Goal: Check status: Check status

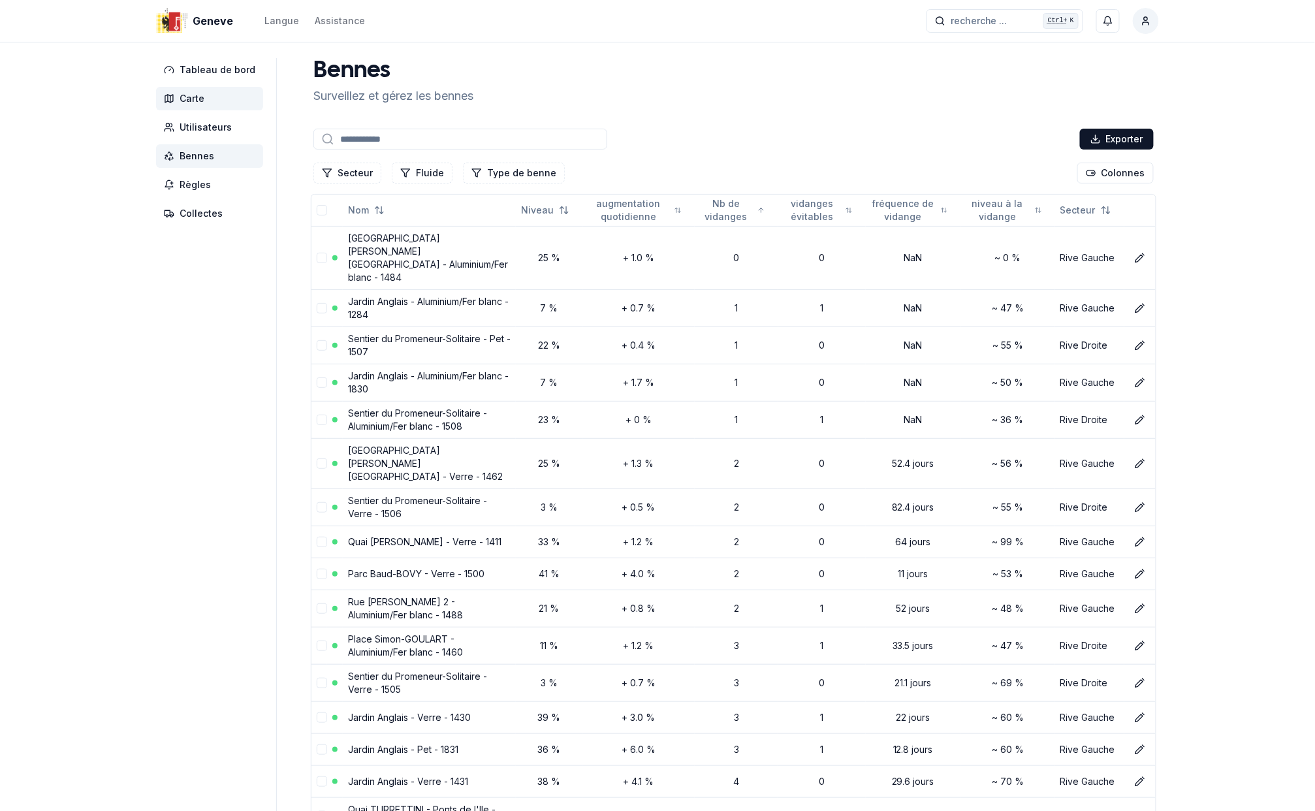
click at [196, 94] on span "Carte" at bounding box center [192, 98] width 25 height 13
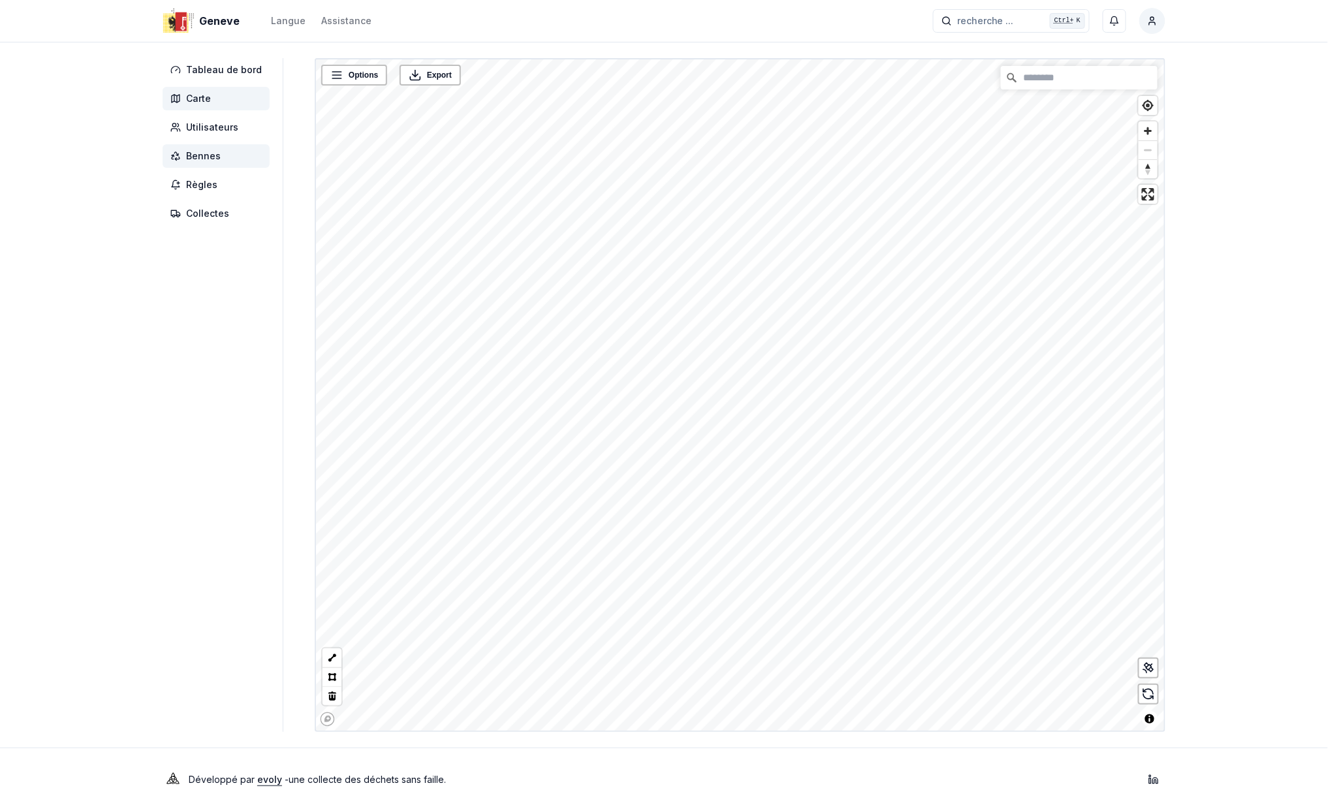
click at [209, 155] on span "Bennes" at bounding box center [203, 156] width 35 height 13
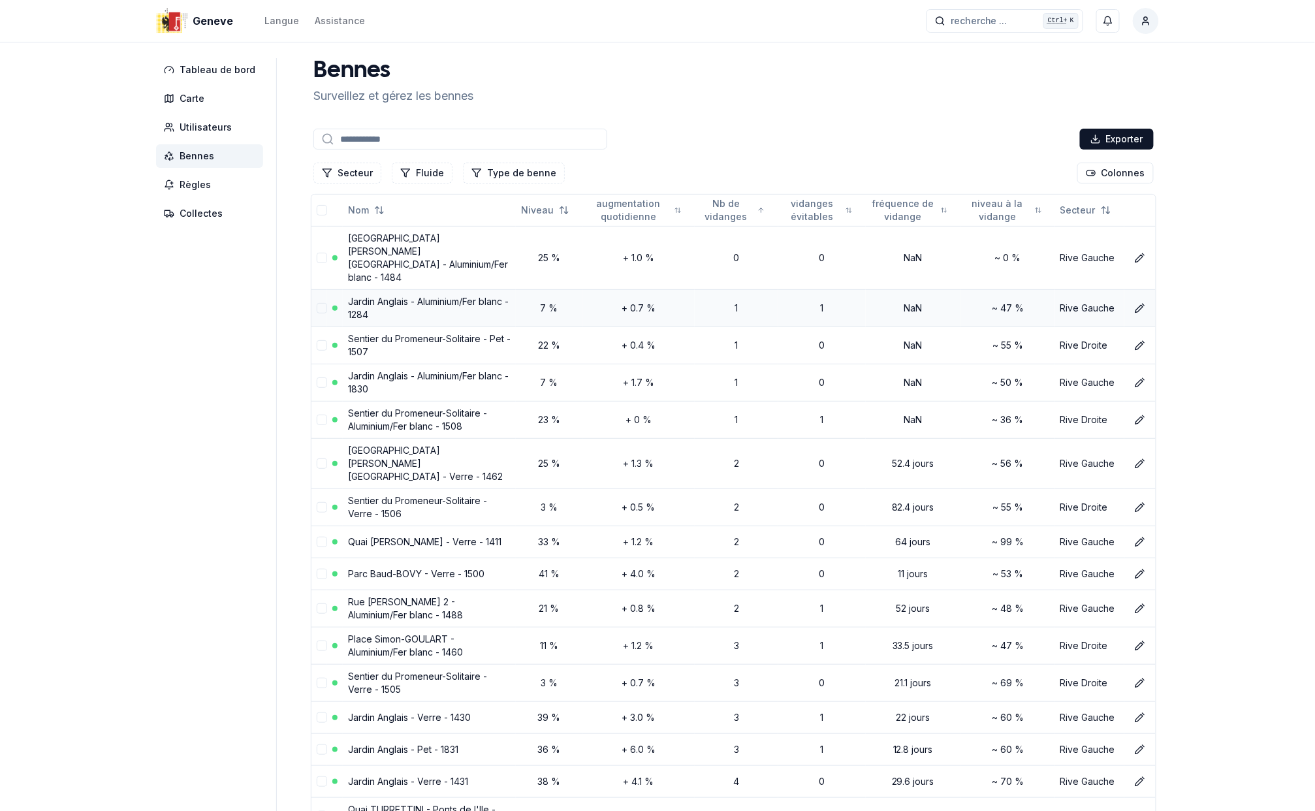
click at [394, 296] on link "Jardin Anglais - Aluminium/Fer blanc - 1284" at bounding box center [428, 308] width 161 height 24
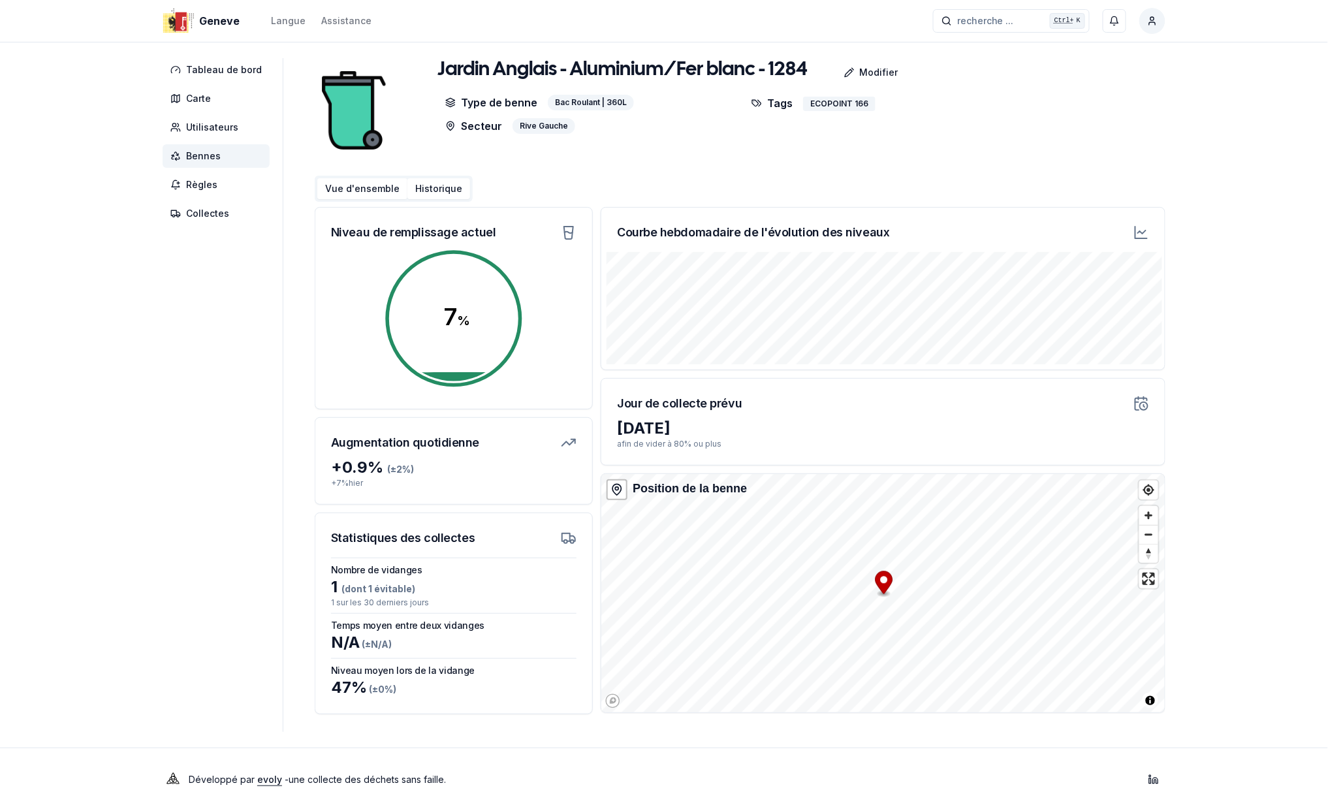
click at [423, 183] on button "Historique" at bounding box center [438, 188] width 63 height 21
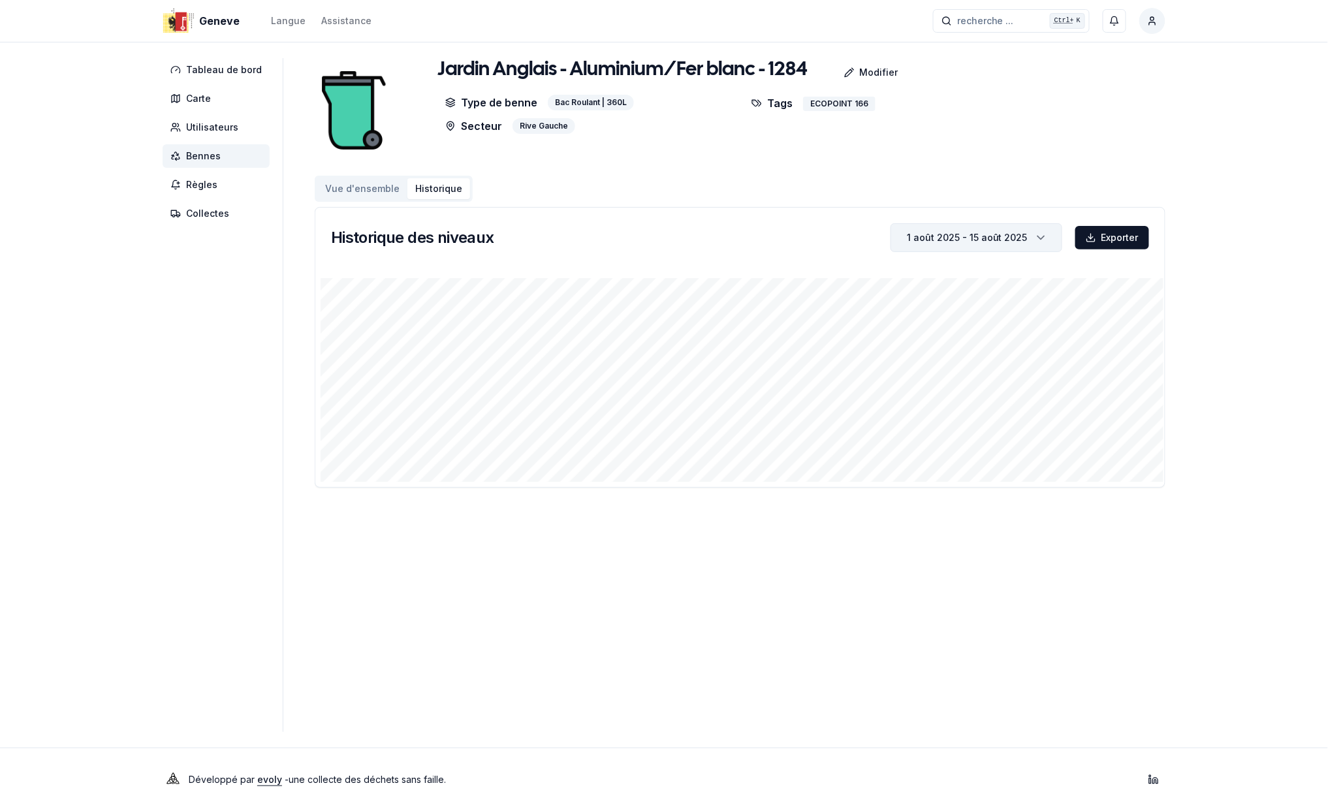
click at [943, 231] on div "1 août 2025 - 15 août 2025" at bounding box center [967, 237] width 121 height 13
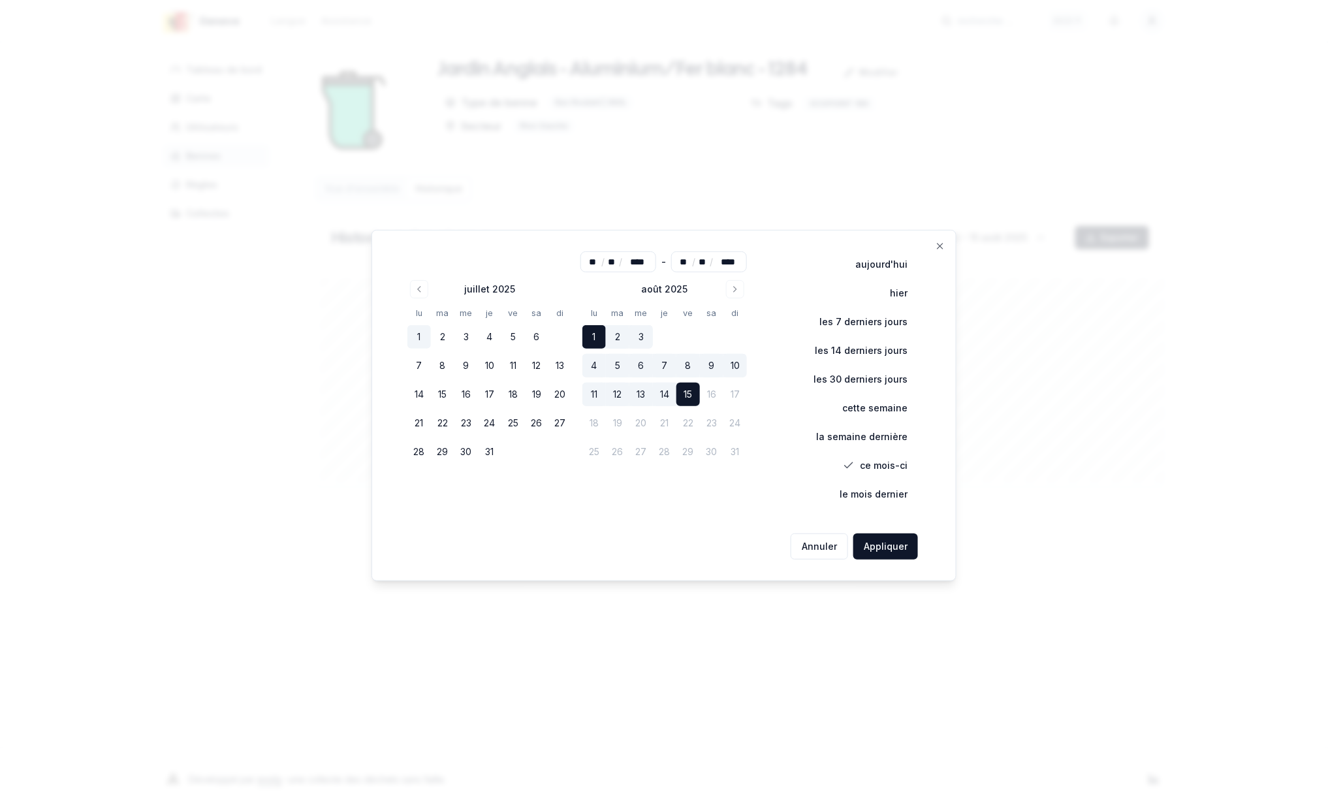
click at [428, 338] on button "1" at bounding box center [419, 337] width 24 height 24
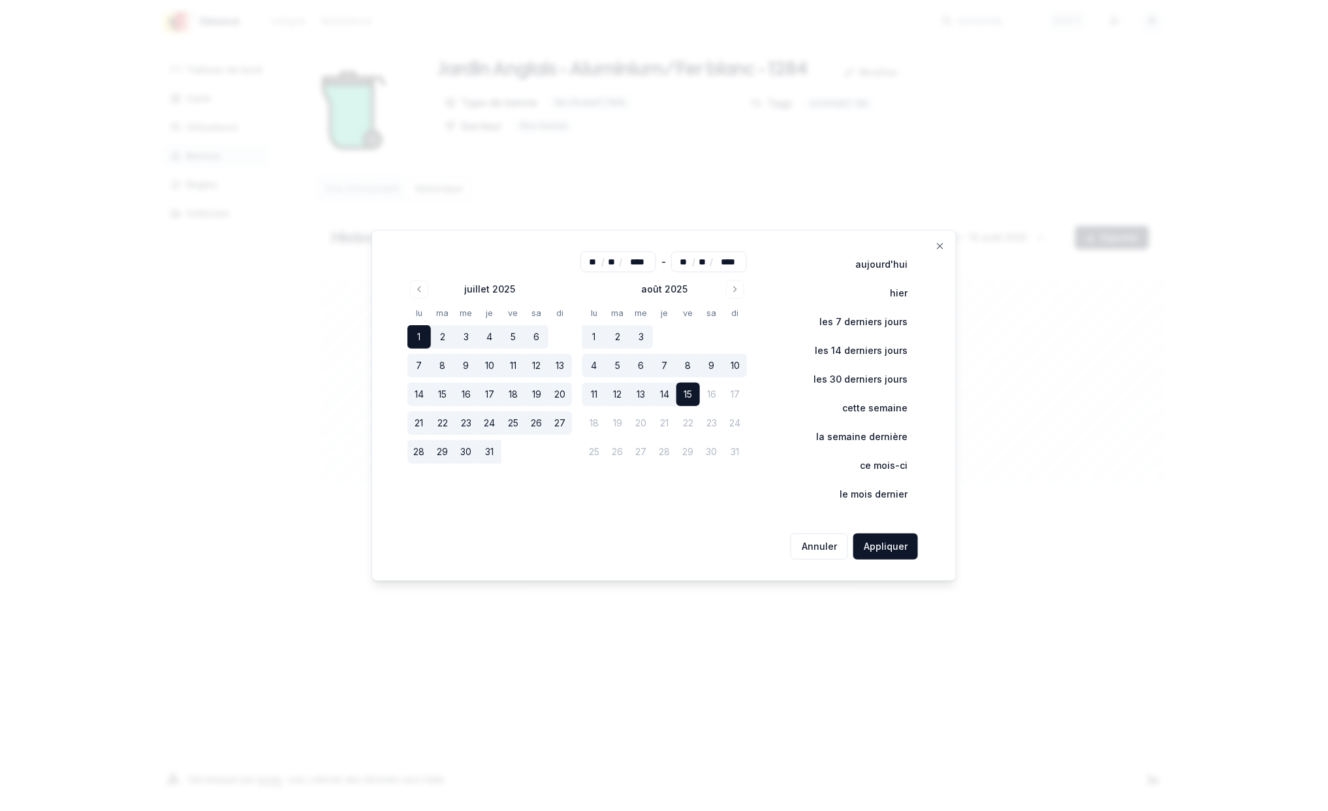
type input "**"
click at [889, 545] on button "Appliquer" at bounding box center [885, 547] width 65 height 26
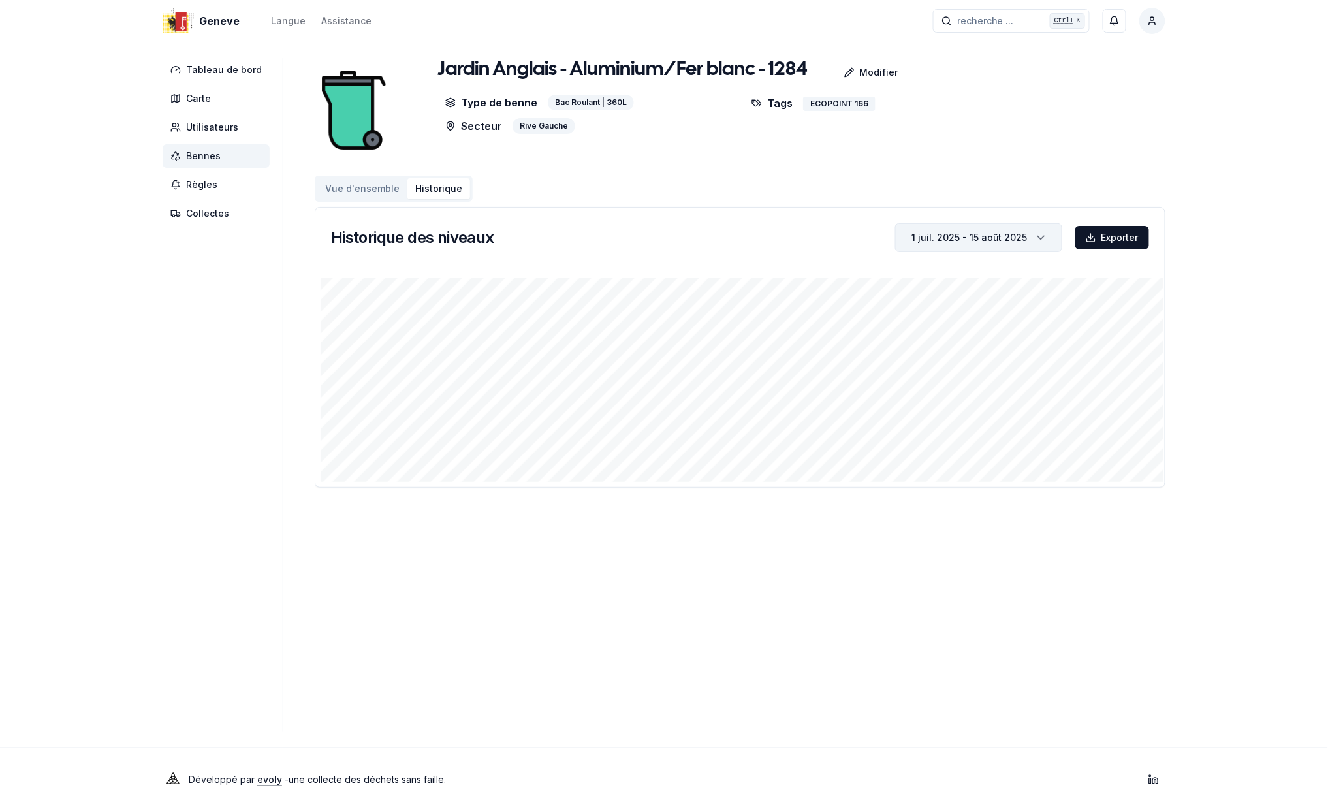
click at [927, 236] on div "1 juil. 2025 - 15 août 2025" at bounding box center [970, 237] width 116 height 13
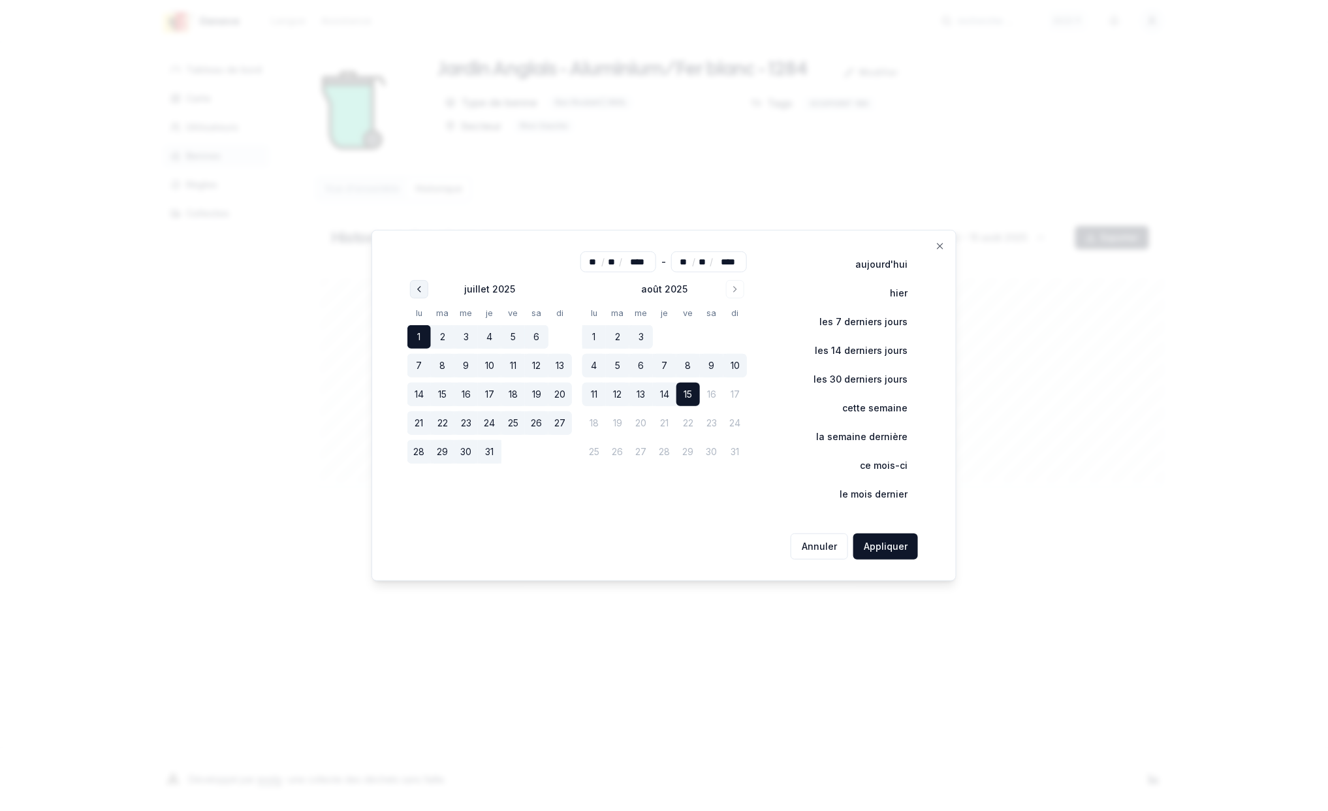
click at [416, 288] on icon "Go to previous month" at bounding box center [419, 289] width 10 height 10
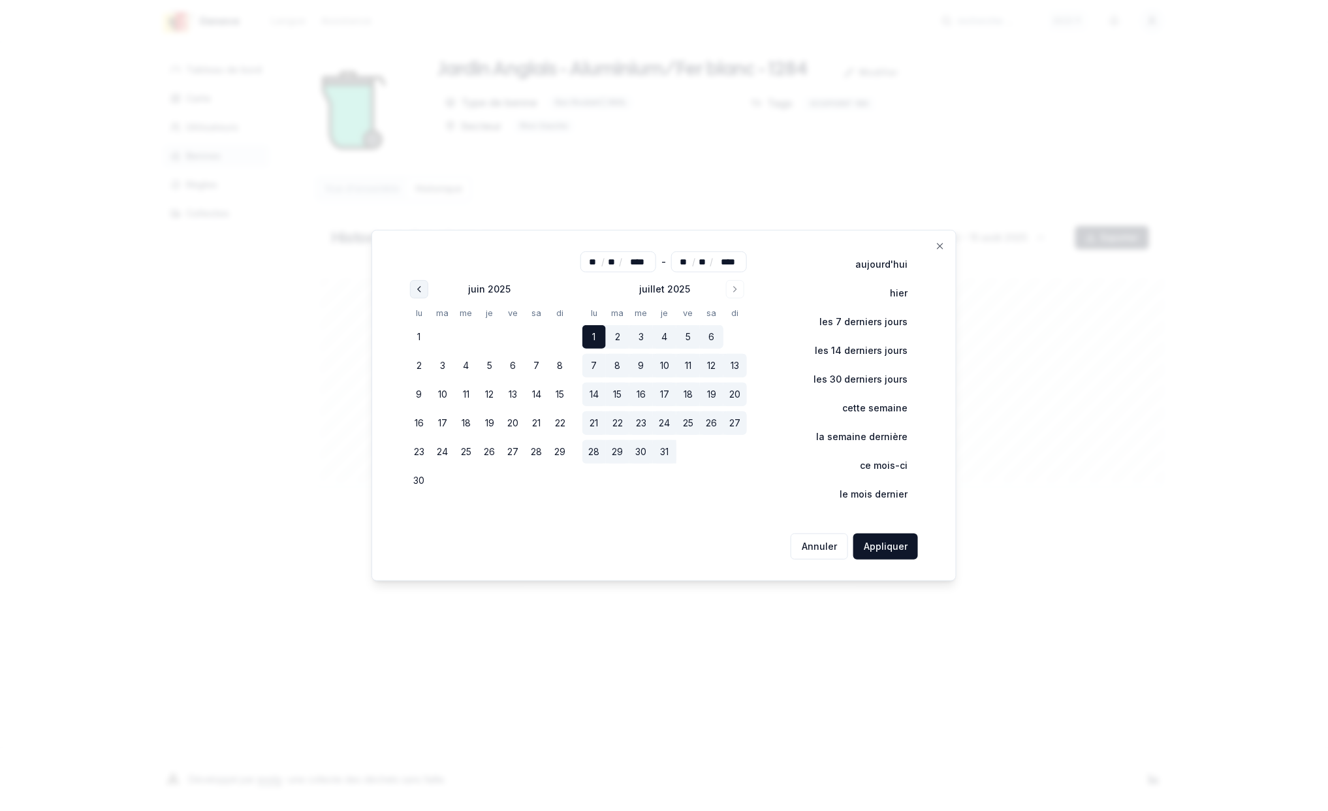
click at [421, 287] on polyline "Go to previous month" at bounding box center [419, 289] width 3 height 5
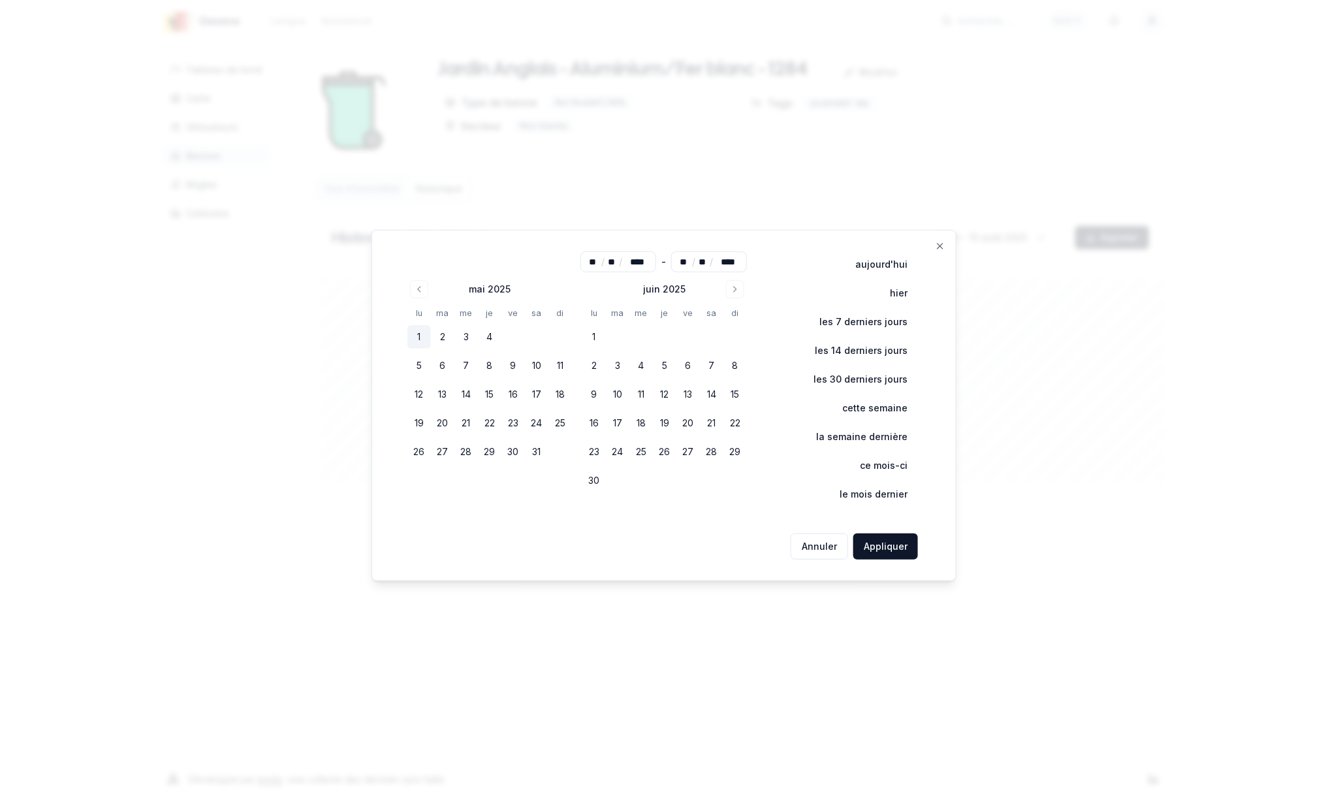
click at [422, 333] on button "1" at bounding box center [419, 337] width 24 height 24
type input "**"
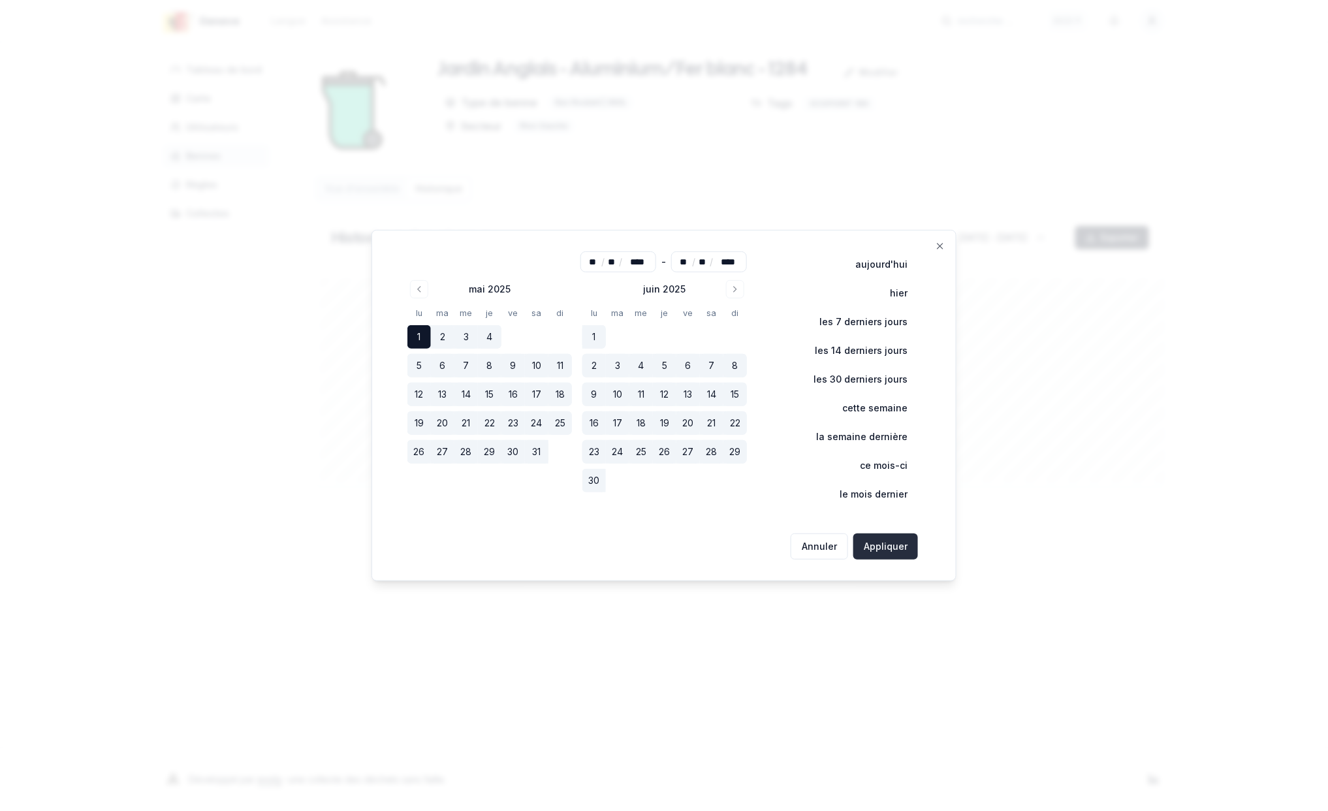
click at [885, 545] on button "Appliquer" at bounding box center [885, 547] width 65 height 26
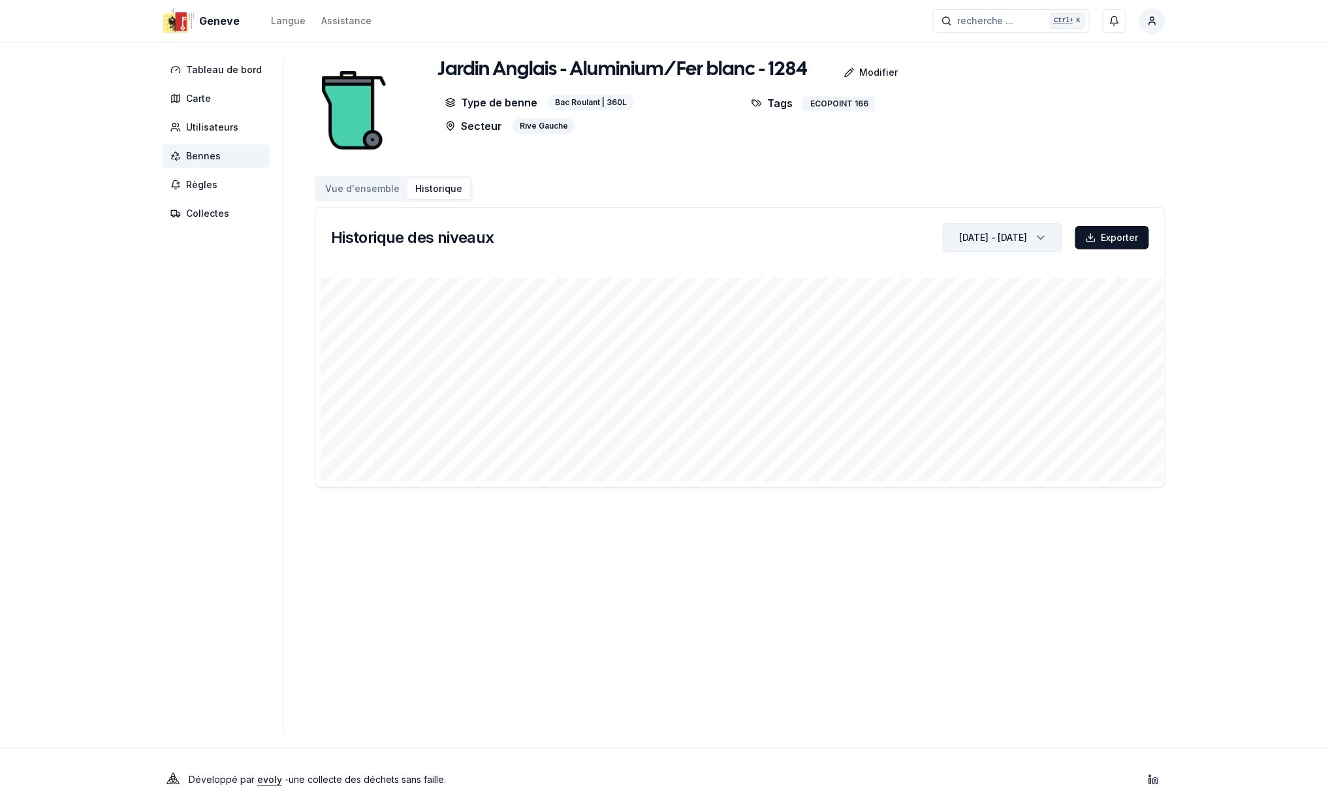
click at [1040, 232] on icon "button" at bounding box center [1041, 238] width 13 height 20
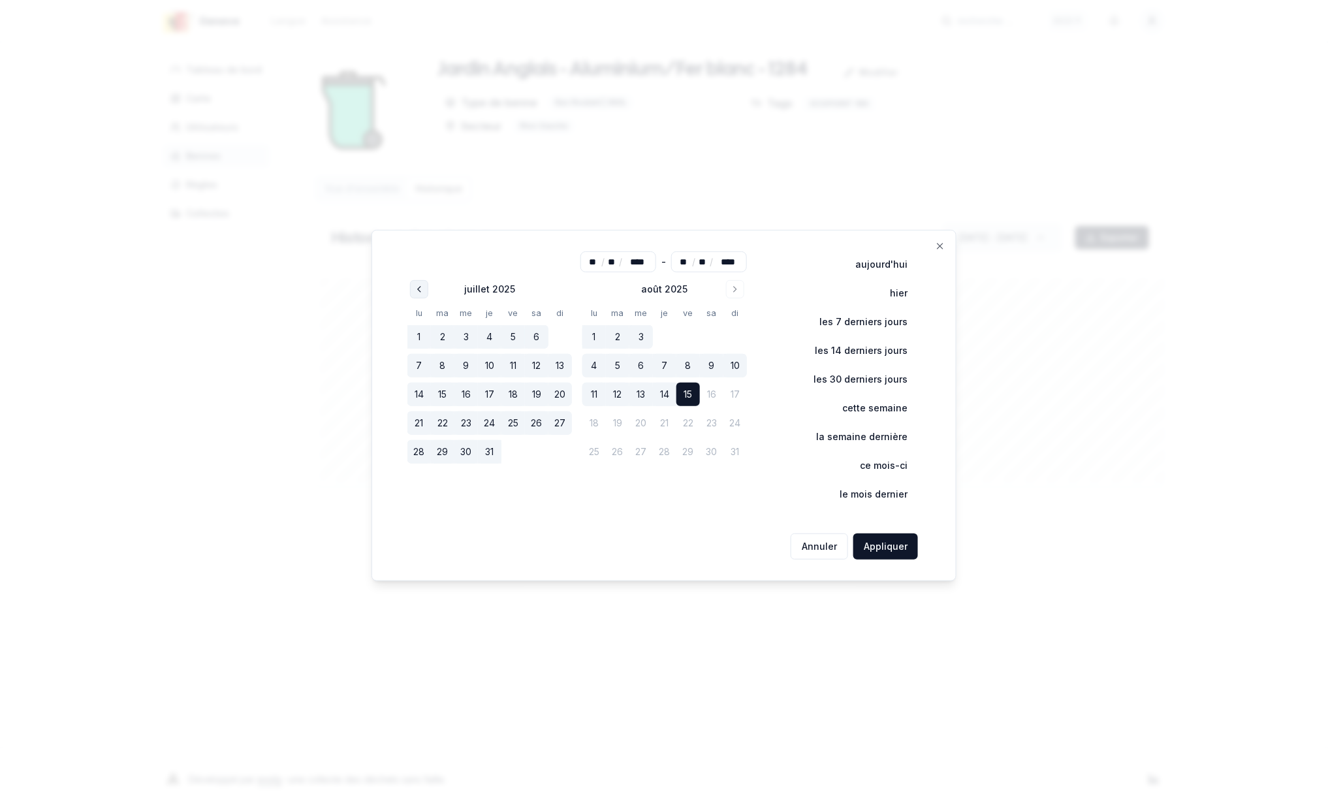
click at [419, 289] on icon "Go to previous month" at bounding box center [419, 289] width 10 height 10
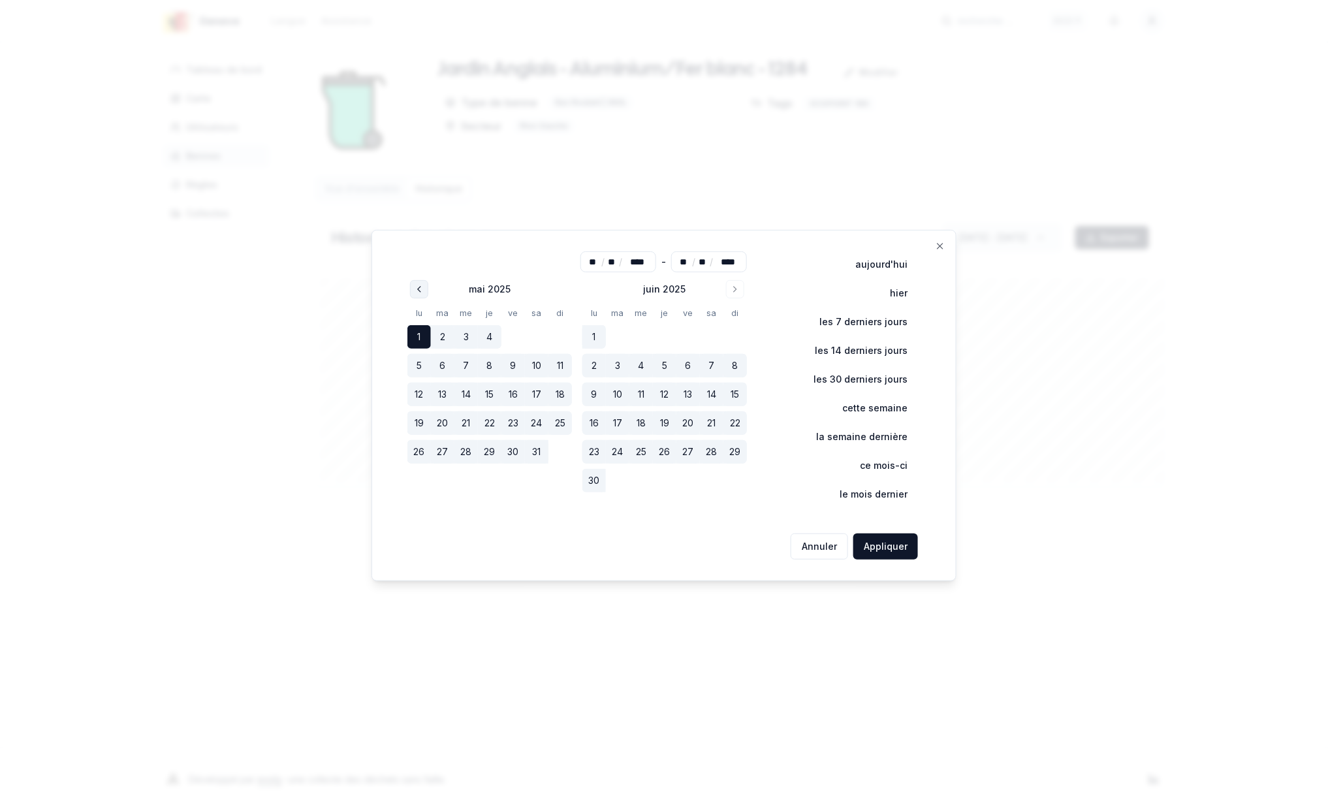
click at [419, 289] on icon "Go to previous month" at bounding box center [419, 289] width 10 height 10
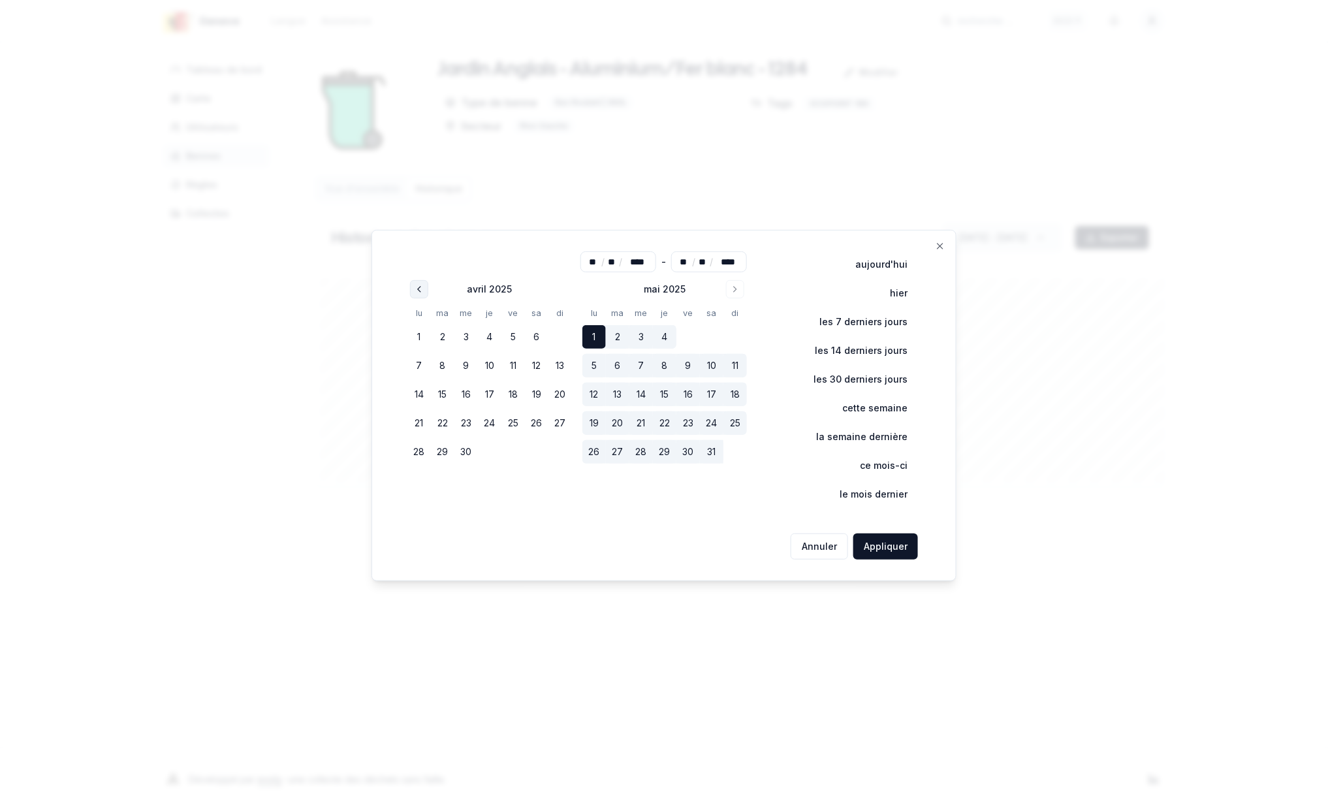
click at [419, 289] on icon "Go to previous month" at bounding box center [419, 289] width 10 height 10
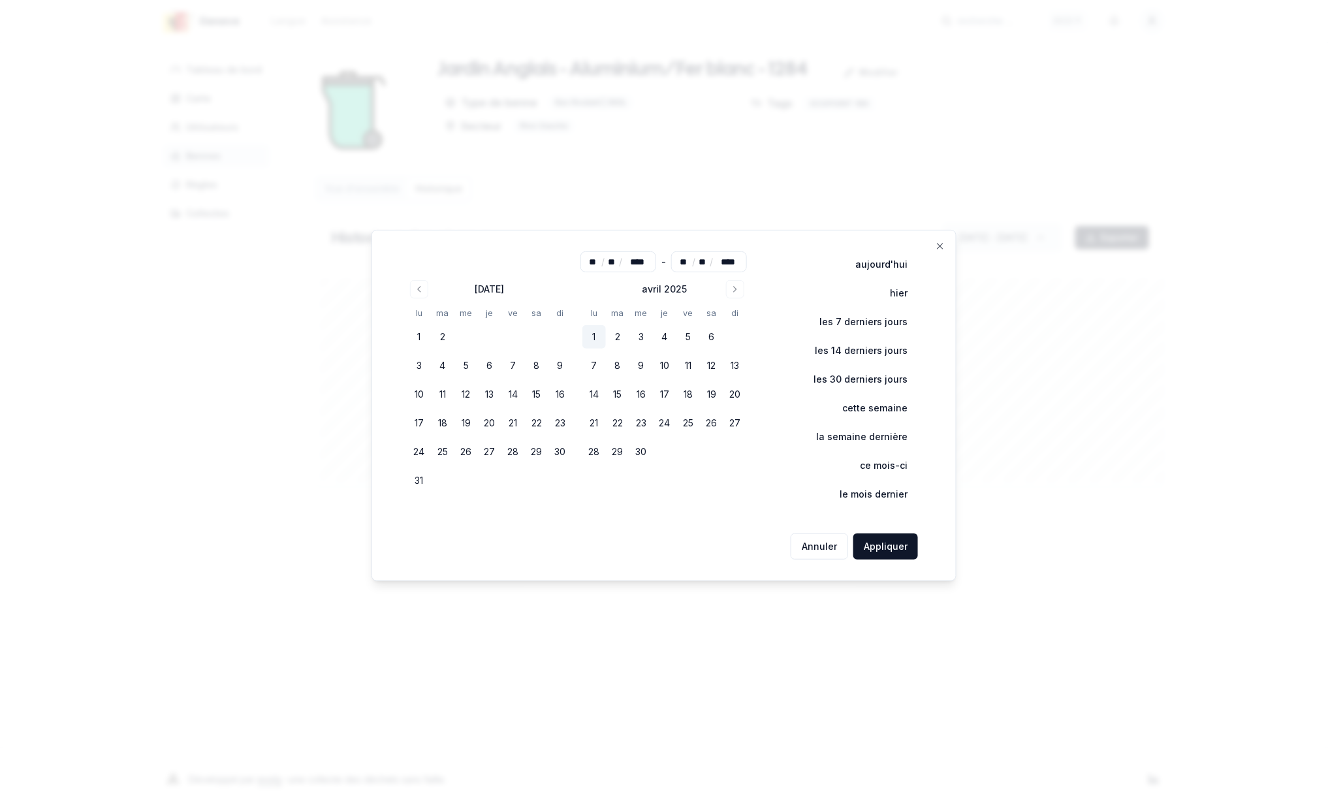
click at [601, 333] on button "1" at bounding box center [594, 337] width 24 height 24
type input "**"
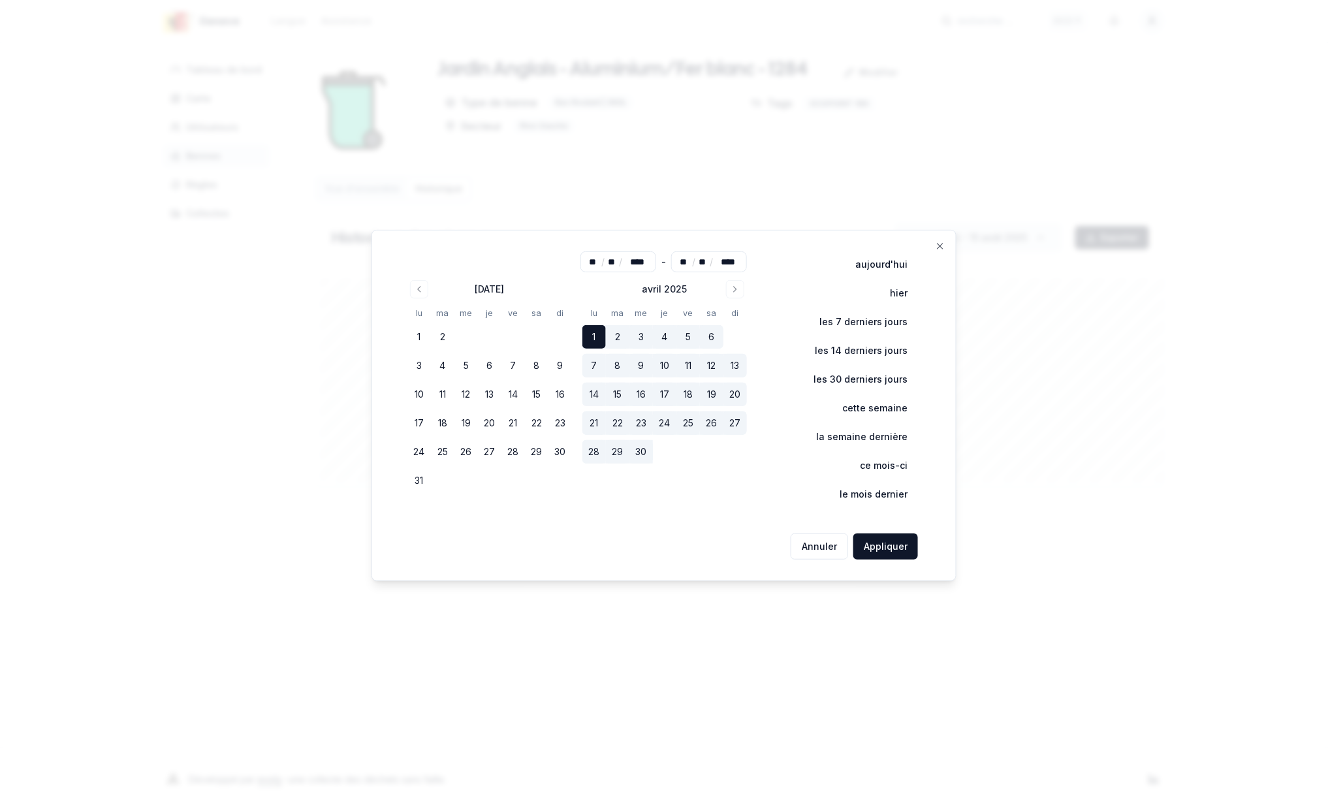
drag, startPoint x: 891, startPoint y: 545, endPoint x: 863, endPoint y: 543, distance: 28.1
click at [891, 545] on button "Appliquer" at bounding box center [885, 547] width 65 height 26
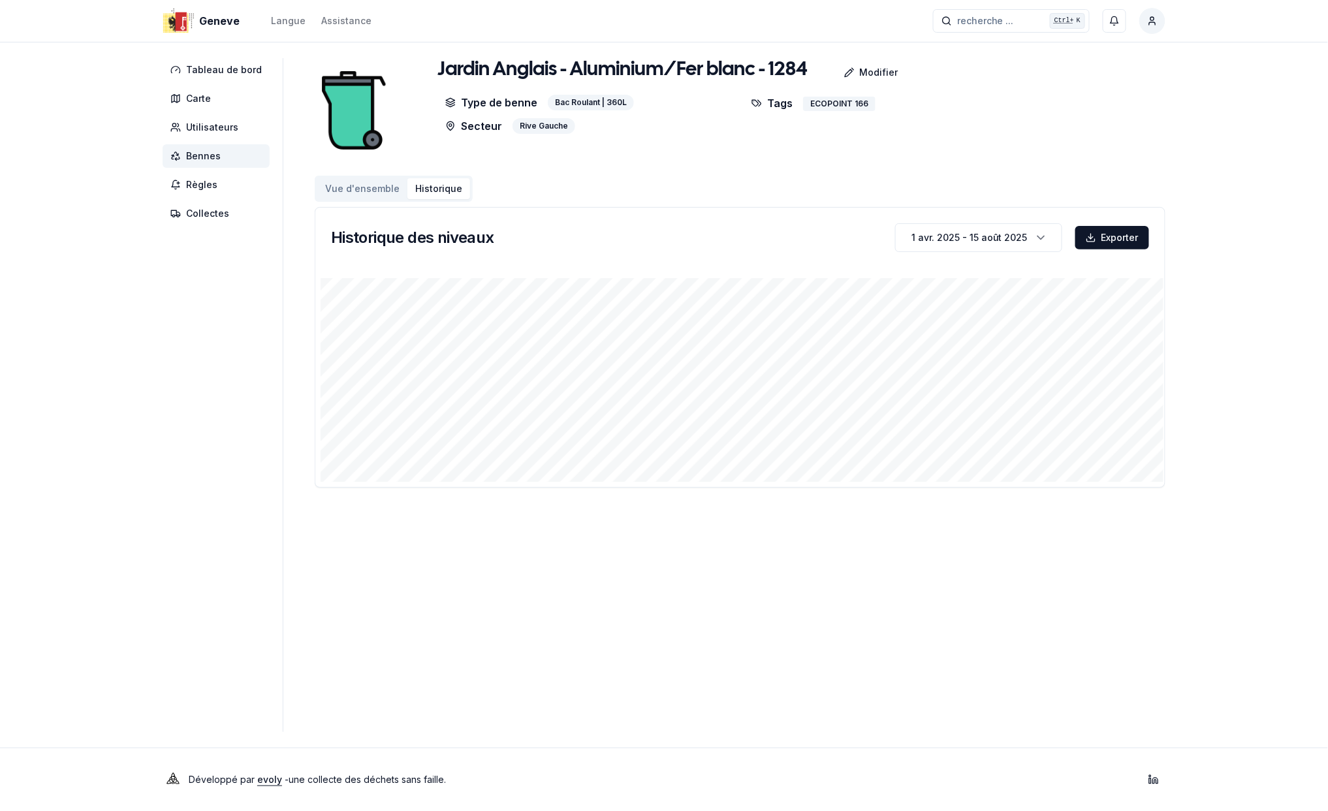
click at [360, 185] on button "Vue d'ensemble" at bounding box center [362, 188] width 90 height 21
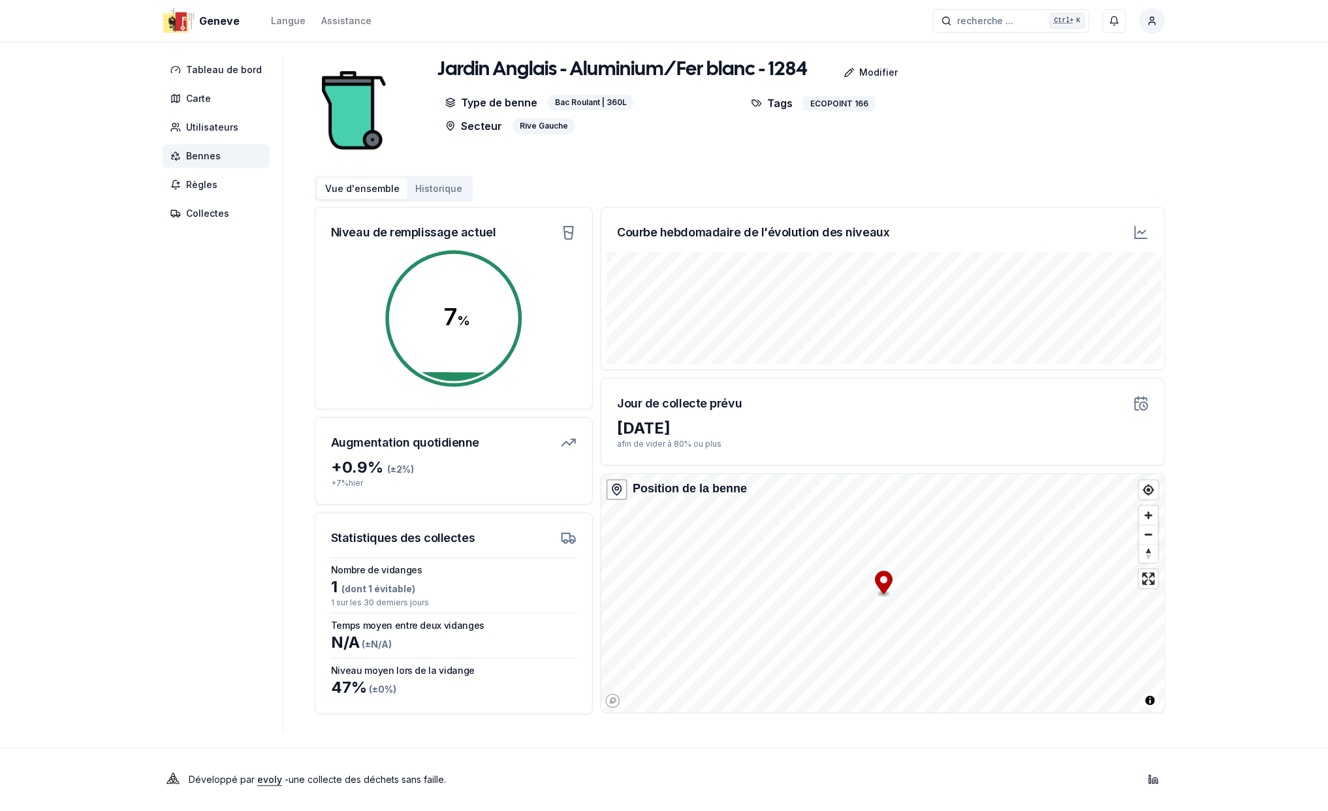
click at [432, 189] on button "Historique" at bounding box center [438, 188] width 63 height 21
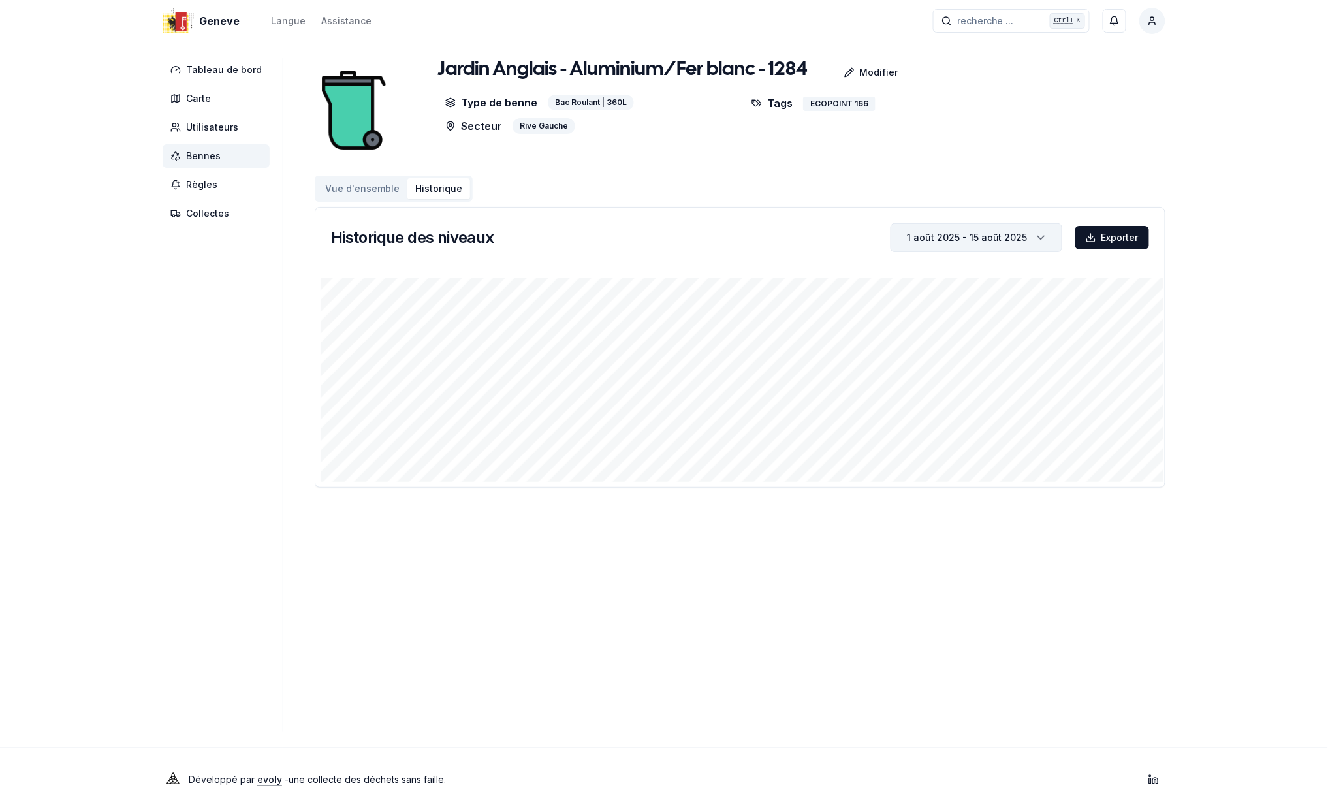
click at [1043, 236] on icon "button" at bounding box center [1041, 238] width 13 height 20
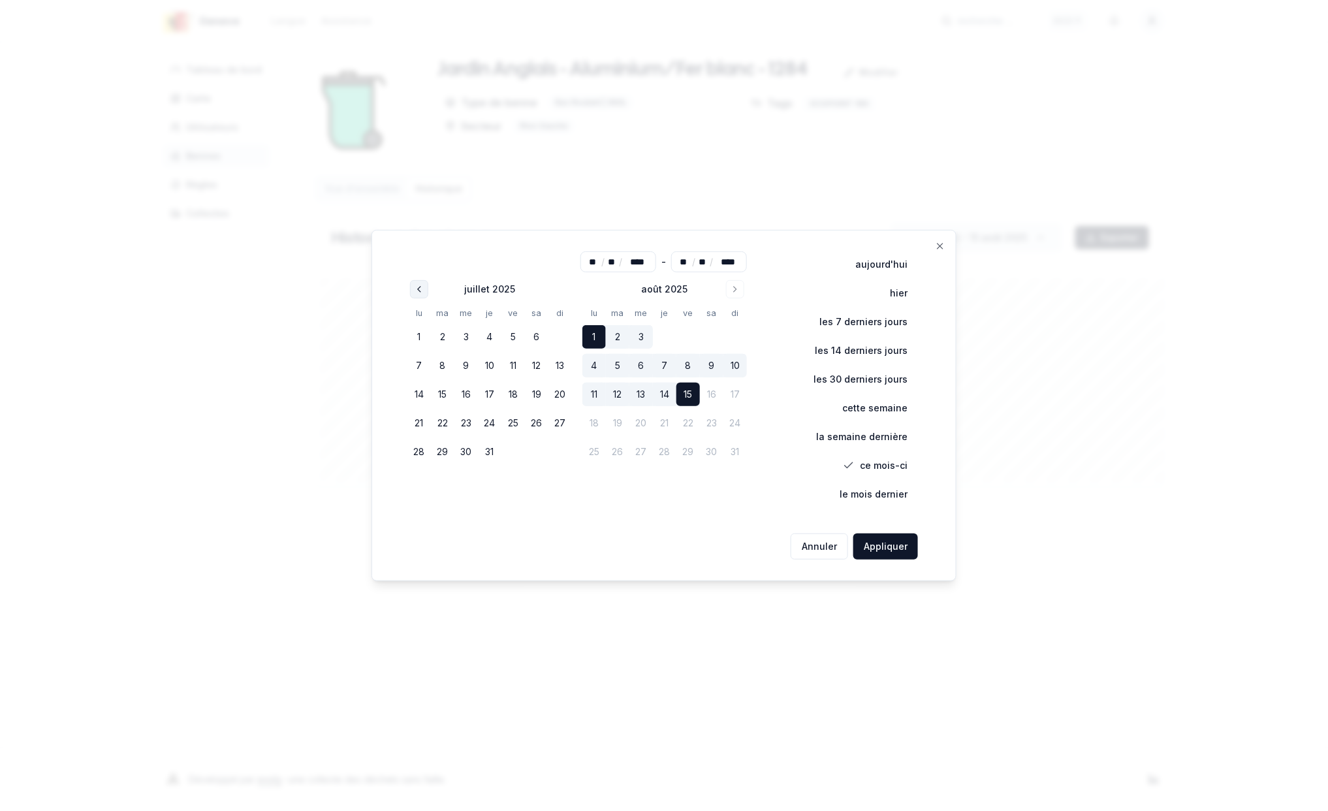
click at [423, 286] on icon "Go to previous month" at bounding box center [419, 289] width 10 height 10
click at [445, 337] on button "2" at bounding box center [443, 337] width 24 height 24
type input "**"
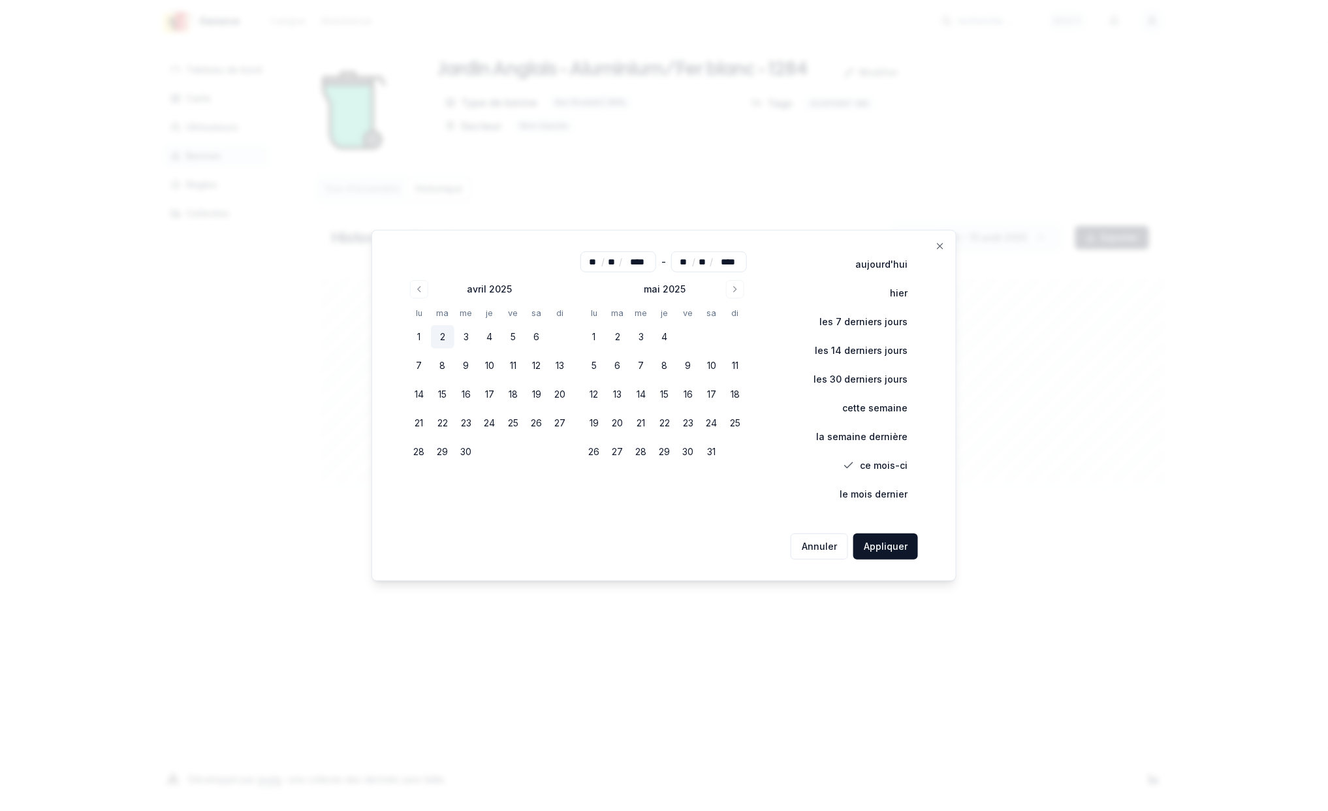
type input "**"
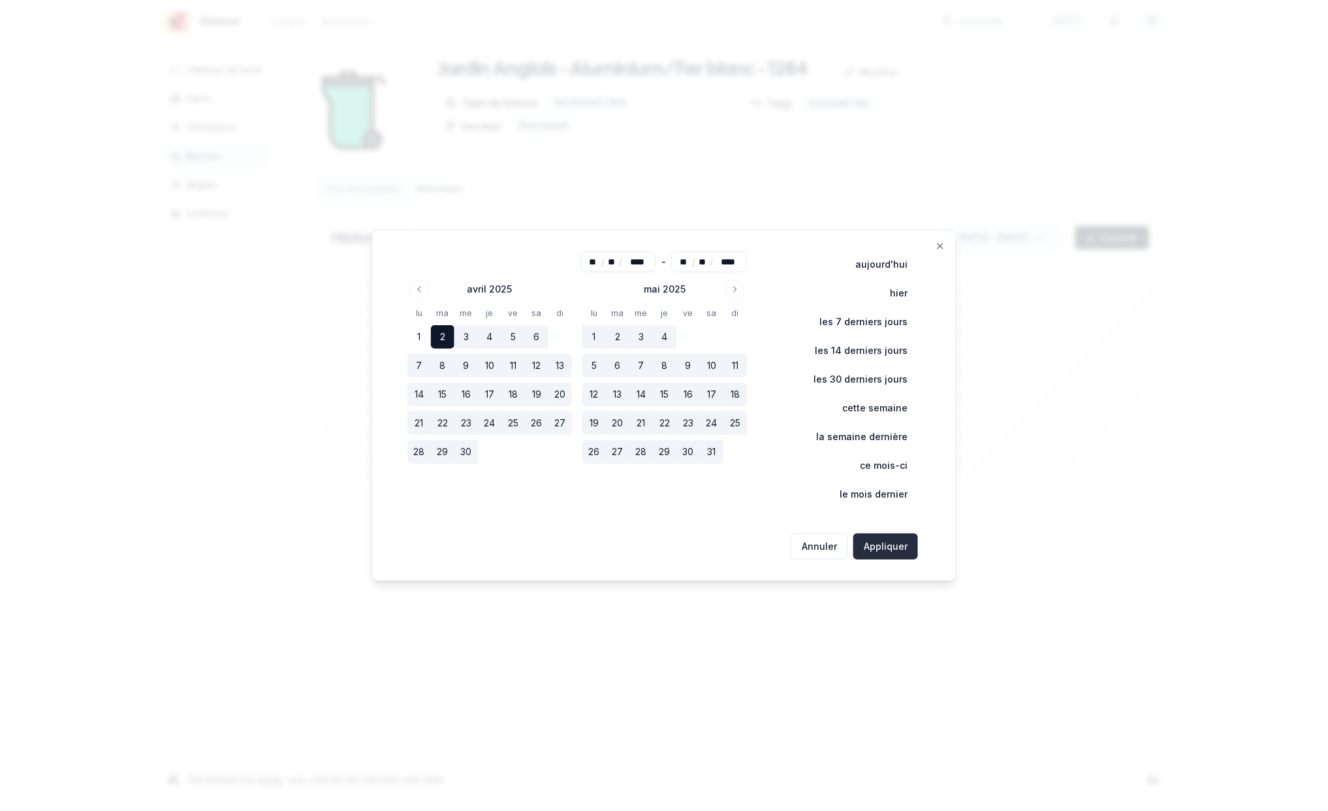
click at [884, 547] on button "Appliquer" at bounding box center [885, 547] width 65 height 26
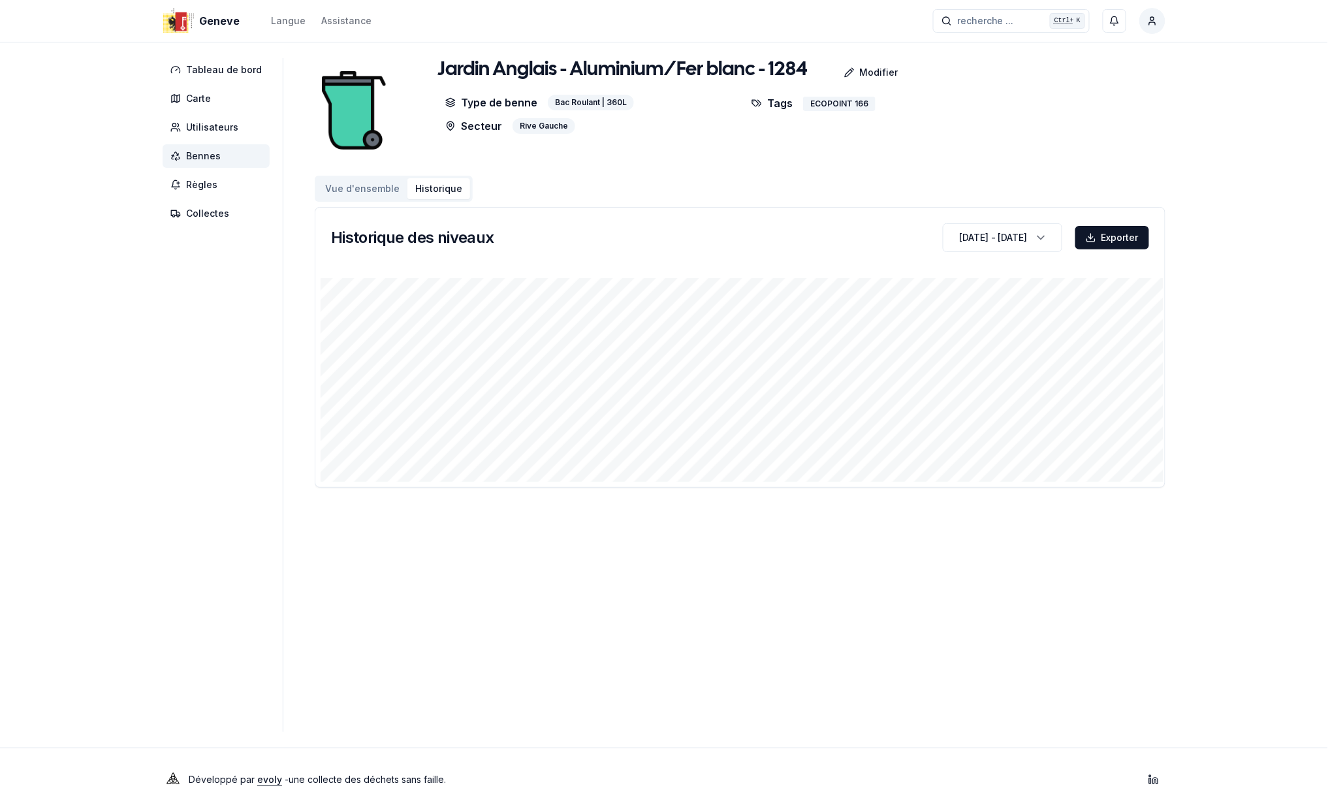
click at [192, 158] on span "Bennes" at bounding box center [203, 156] width 35 height 13
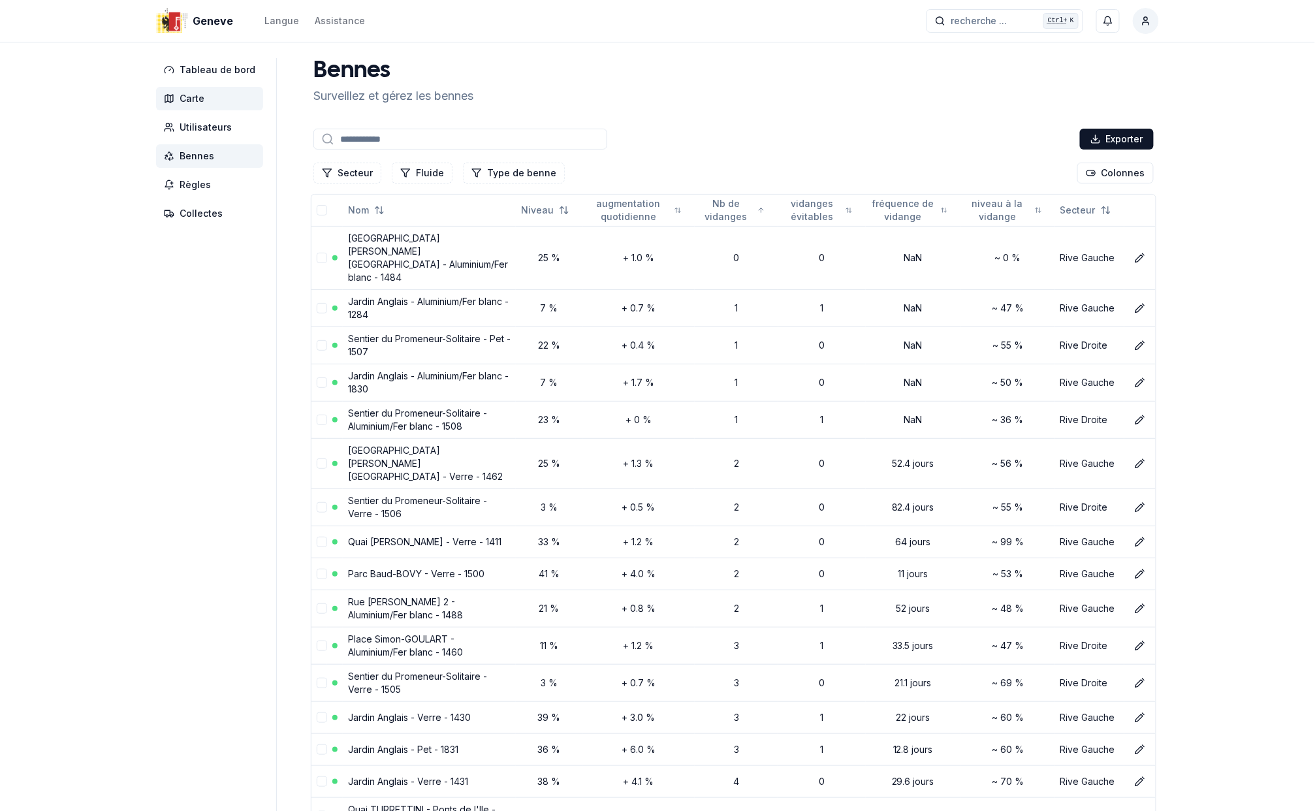
click at [195, 92] on span "Carte" at bounding box center [192, 98] width 25 height 13
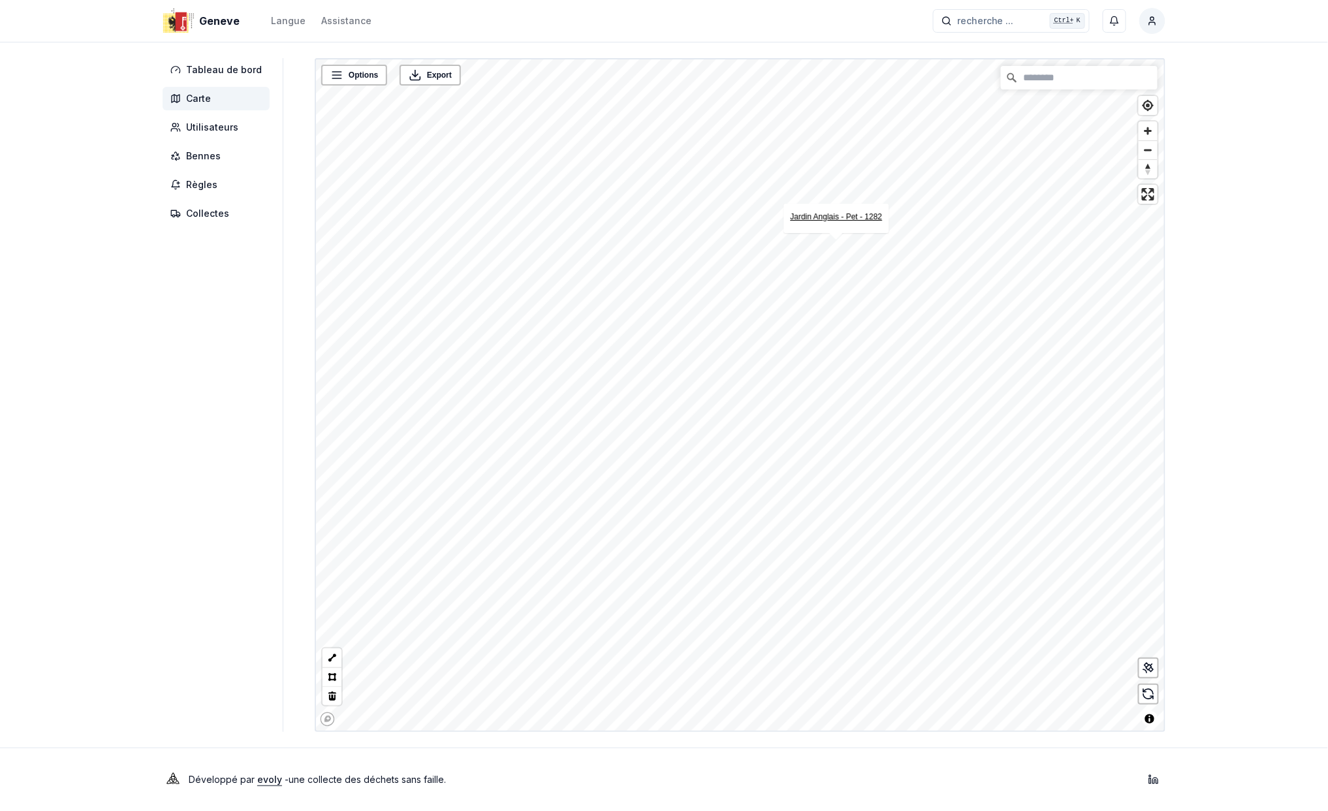
click at [829, 215] on link "Jardin Anglais - Pet - 1282" at bounding box center [837, 216] width 92 height 9
click at [940, 275] on link "Jardin Anglais - Aluminium/Fer blanc - 1830" at bounding box center [944, 275] width 151 height 9
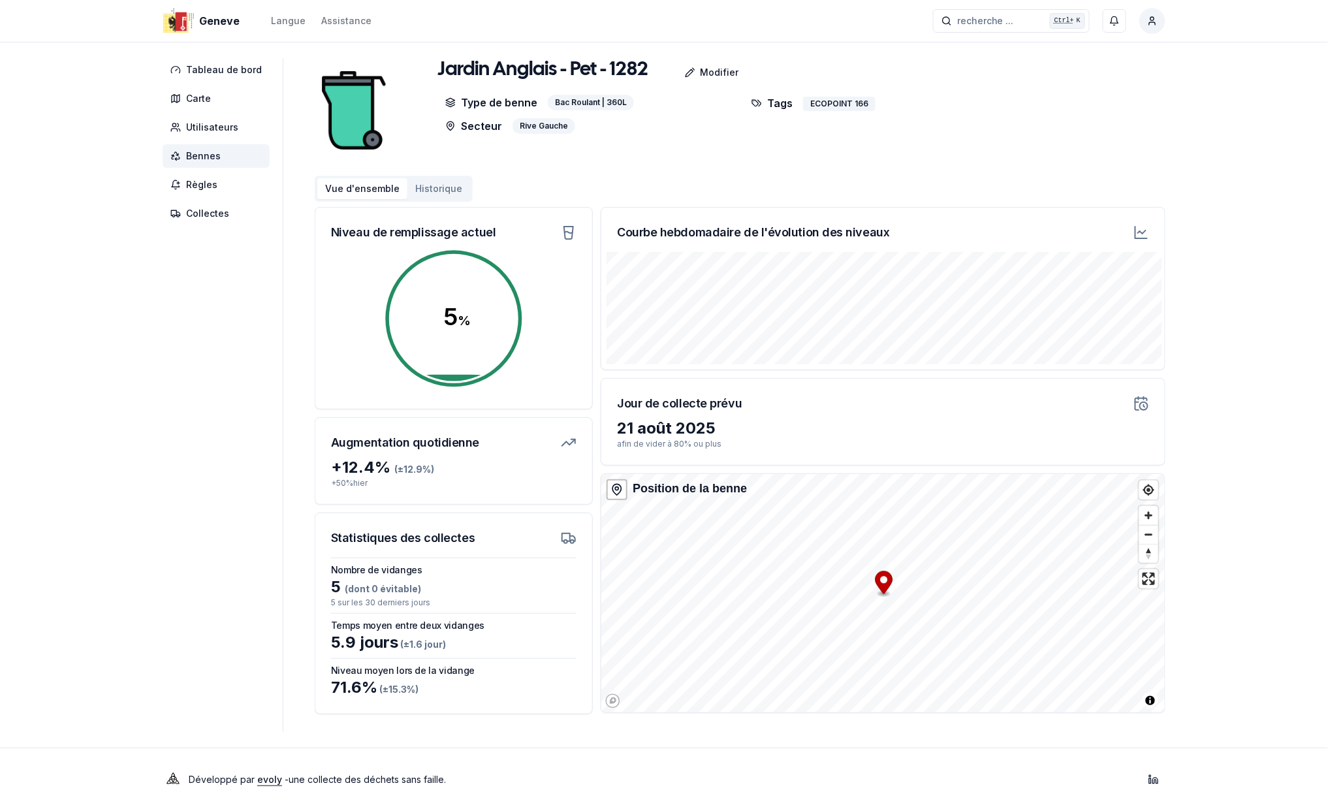
click at [434, 188] on button "Historique" at bounding box center [438, 188] width 63 height 21
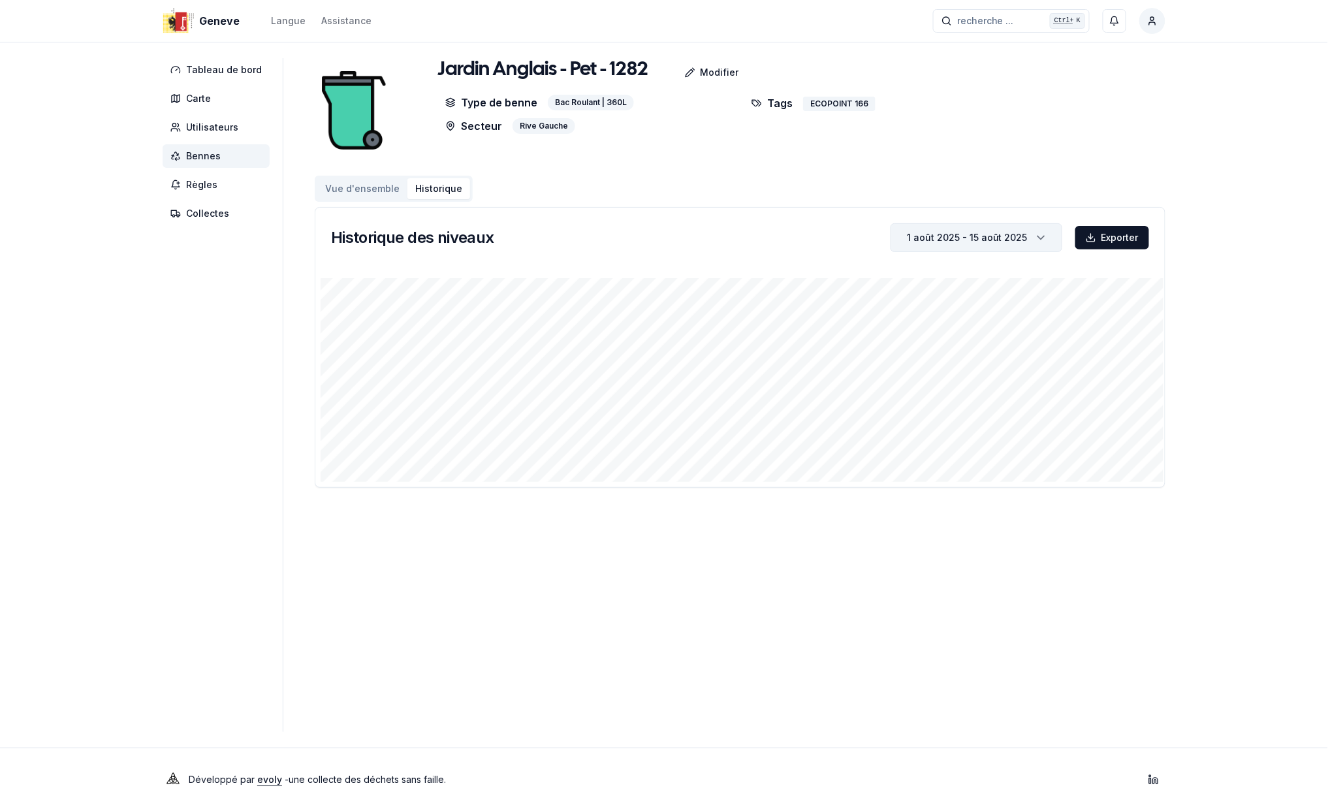
click at [1043, 235] on icon "button" at bounding box center [1041, 238] width 13 height 20
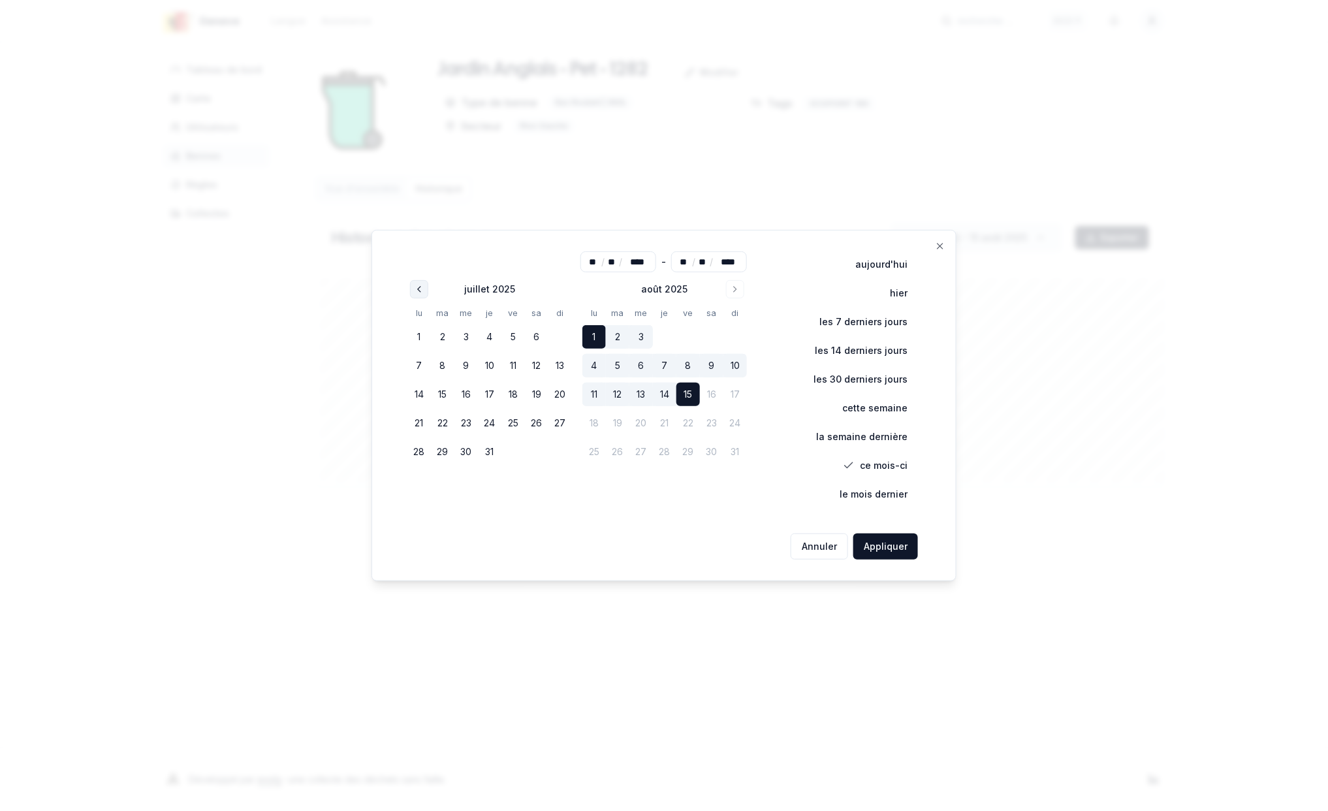
click at [418, 293] on icon "Go to previous month" at bounding box center [419, 289] width 10 height 10
click at [424, 336] on button "1" at bounding box center [419, 337] width 24 height 24
type input "**"
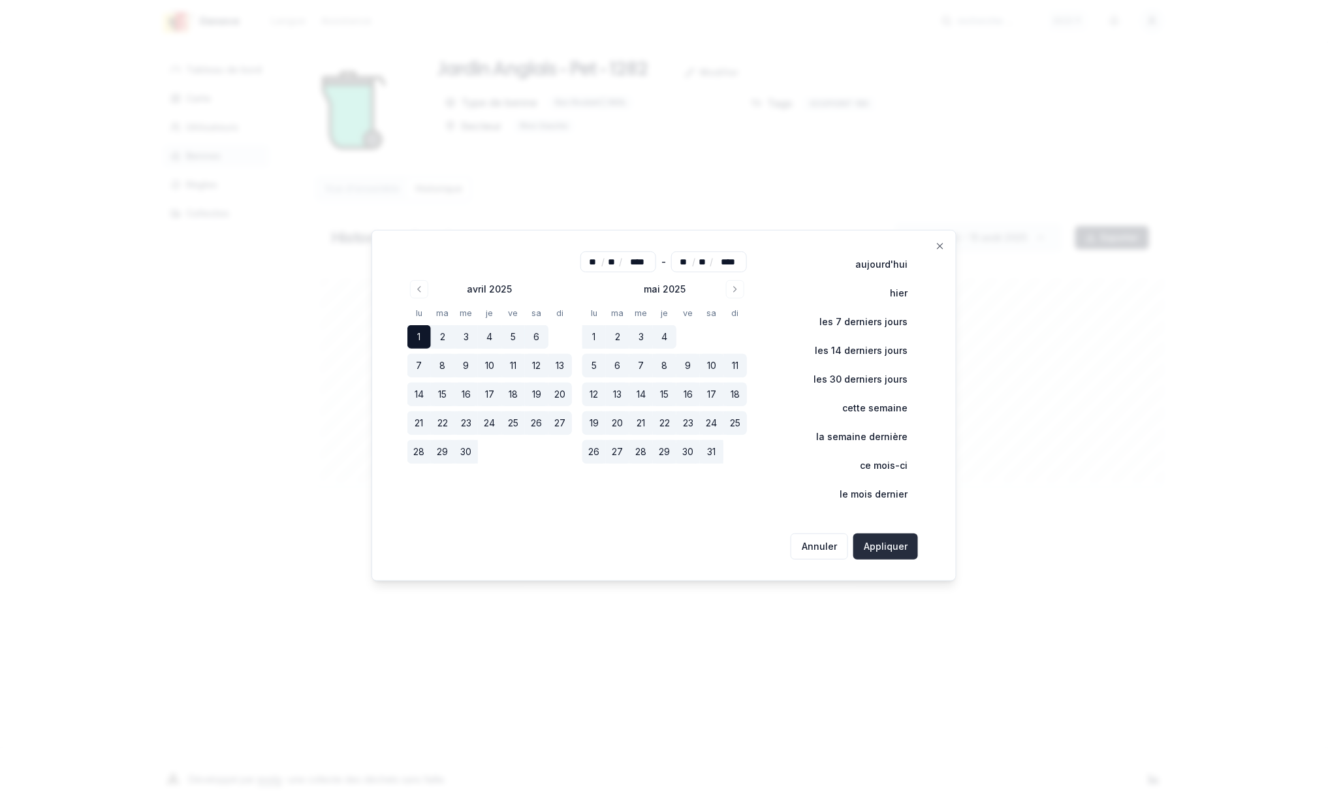
click at [874, 551] on button "Appliquer" at bounding box center [885, 547] width 65 height 26
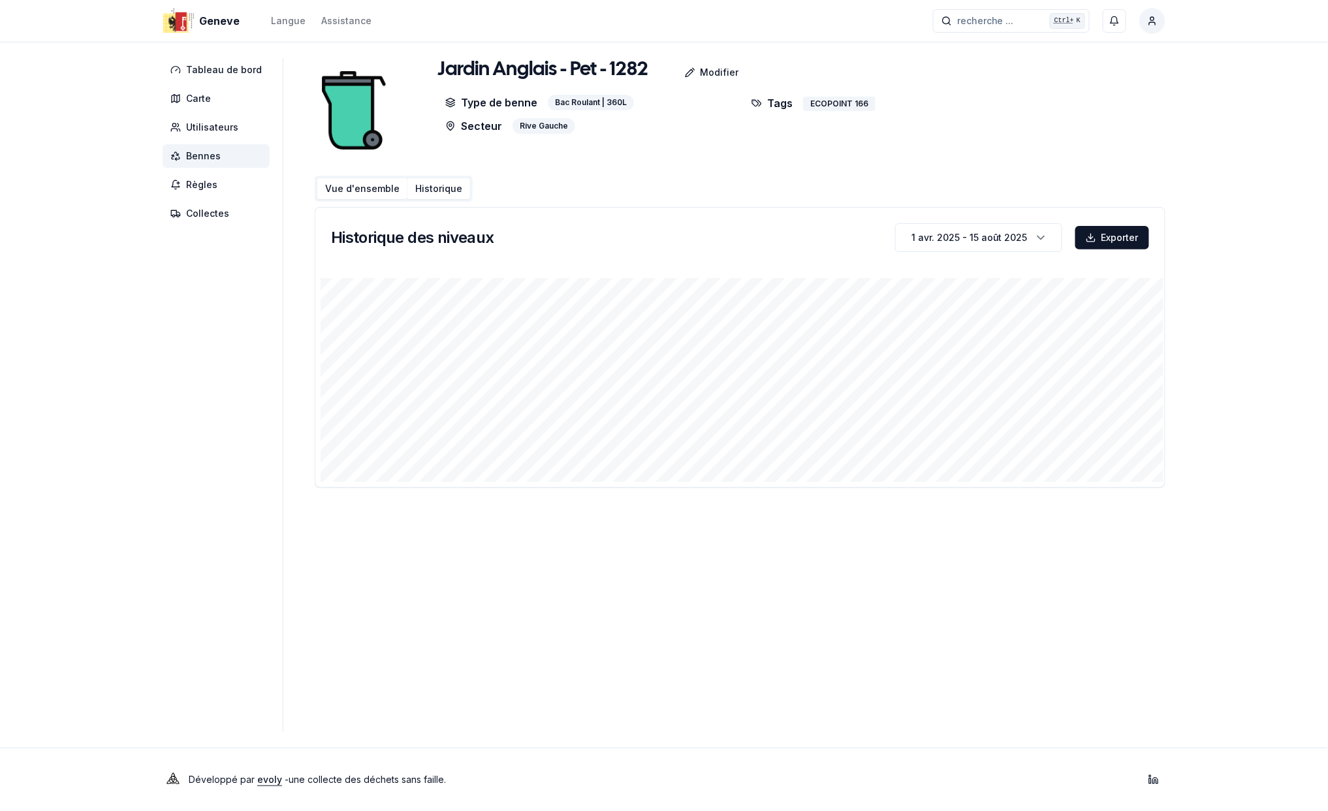
click at [342, 184] on button "Vue d'ensemble" at bounding box center [362, 188] width 90 height 21
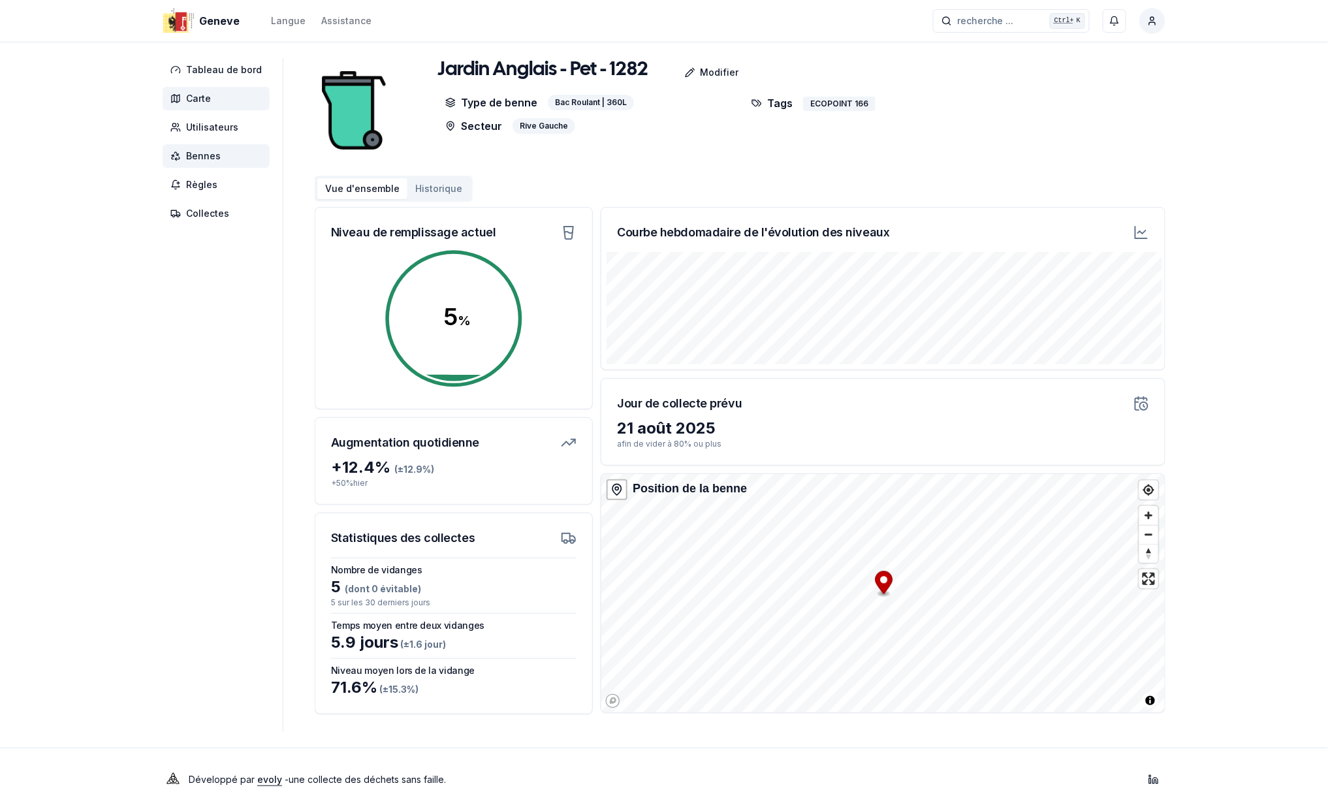
click at [199, 97] on span "Carte" at bounding box center [198, 98] width 25 height 13
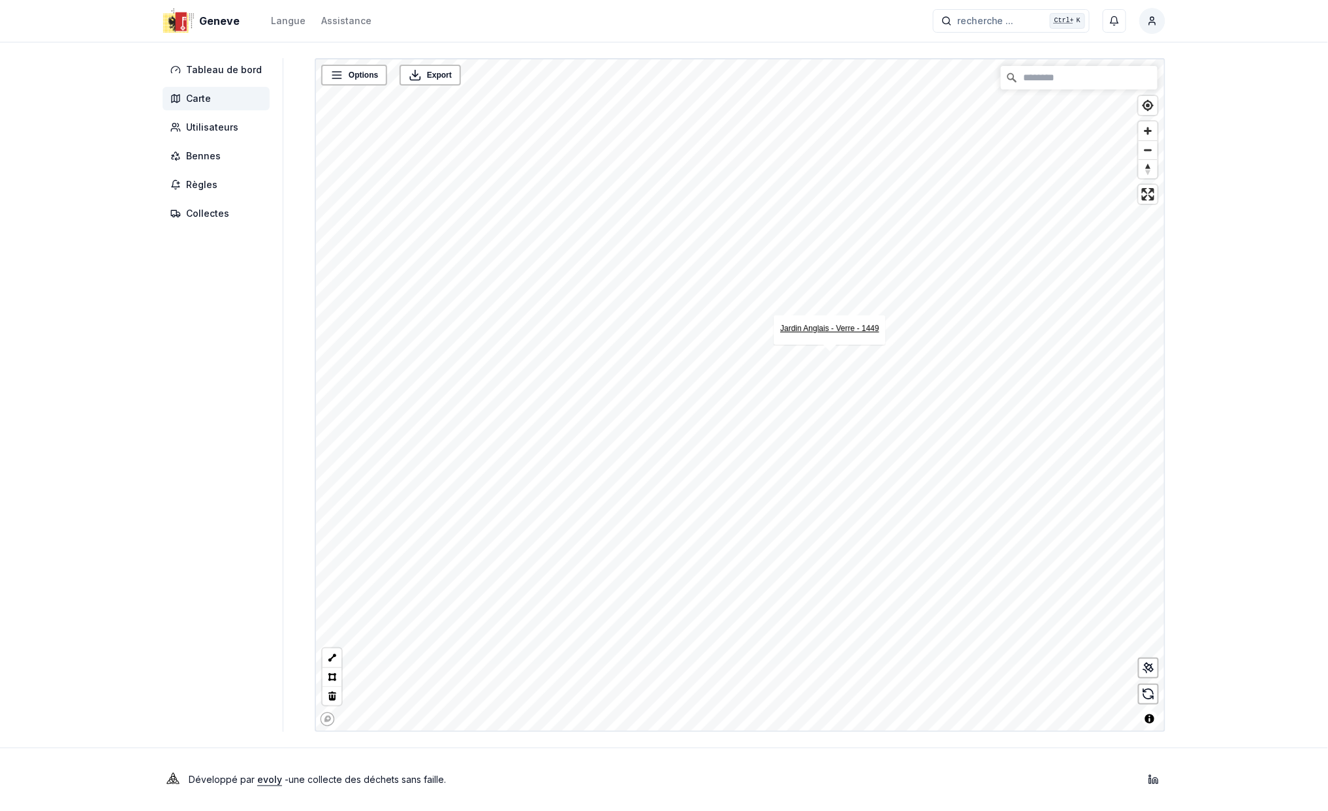
click at [824, 327] on link "Jardin Anglais - Verre - 1449" at bounding box center [829, 328] width 99 height 9
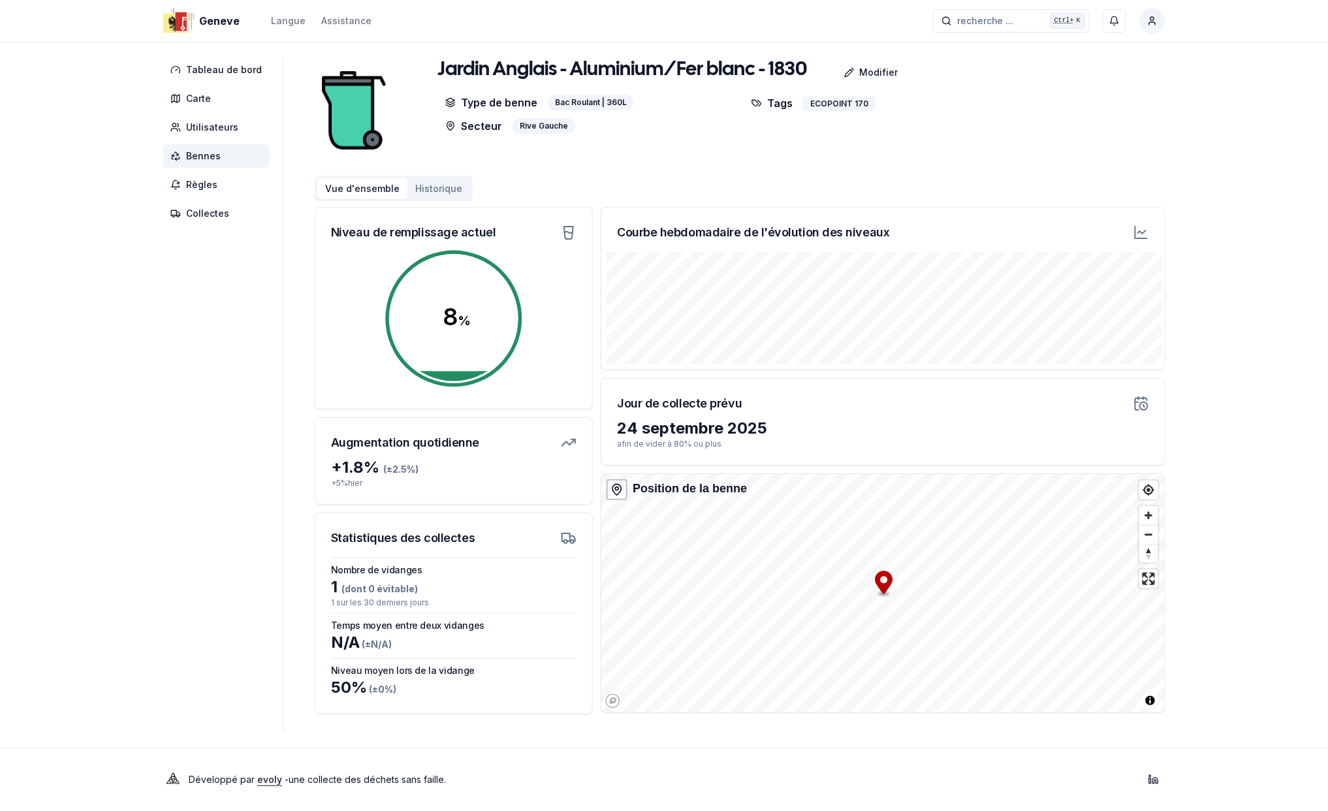
click at [423, 188] on button "Historique" at bounding box center [438, 188] width 63 height 21
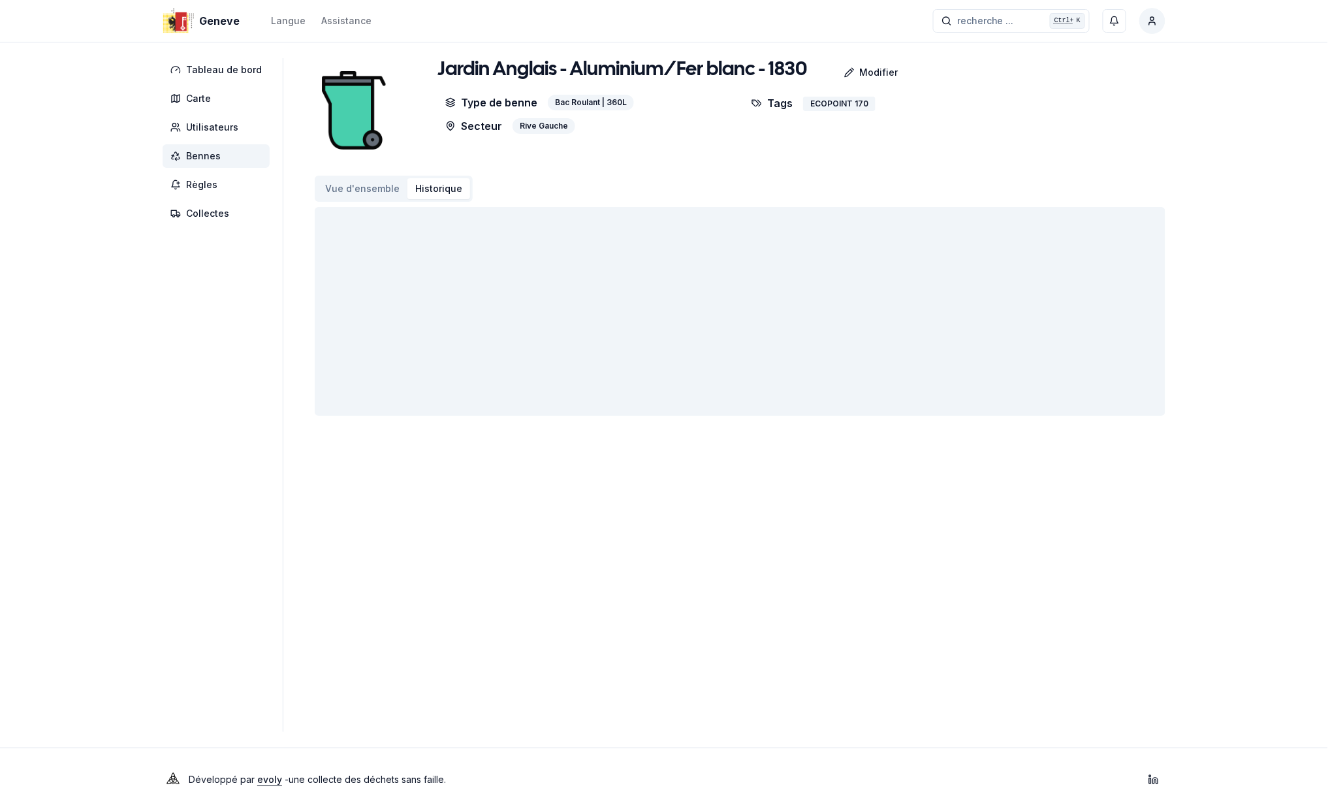
click at [342, 187] on button "Vue d'ensemble" at bounding box center [362, 188] width 90 height 21
click at [429, 191] on button "Historique" at bounding box center [438, 188] width 63 height 21
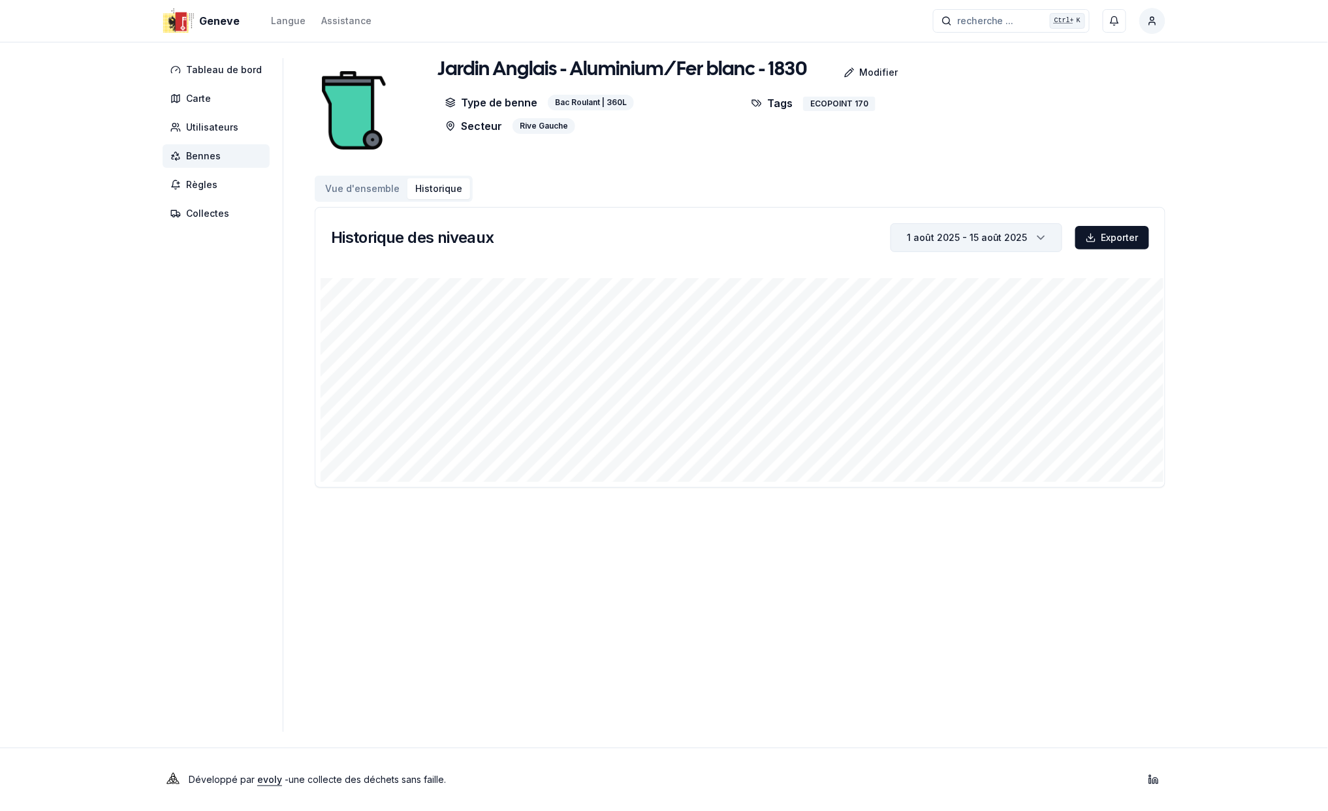
click at [1014, 236] on div "1 août 2025 - 15 août 2025" at bounding box center [967, 237] width 121 height 13
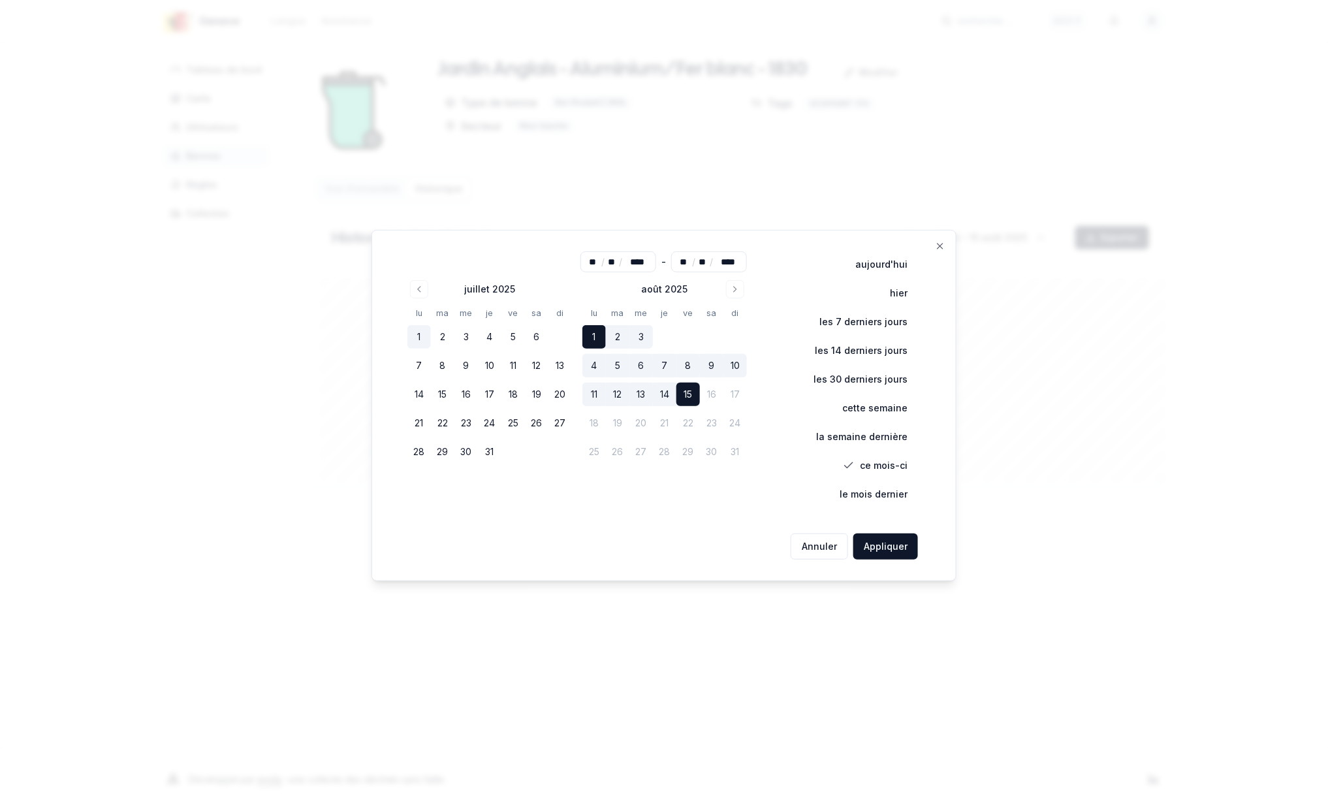
click at [424, 337] on button "1" at bounding box center [419, 337] width 24 height 24
type input "**"
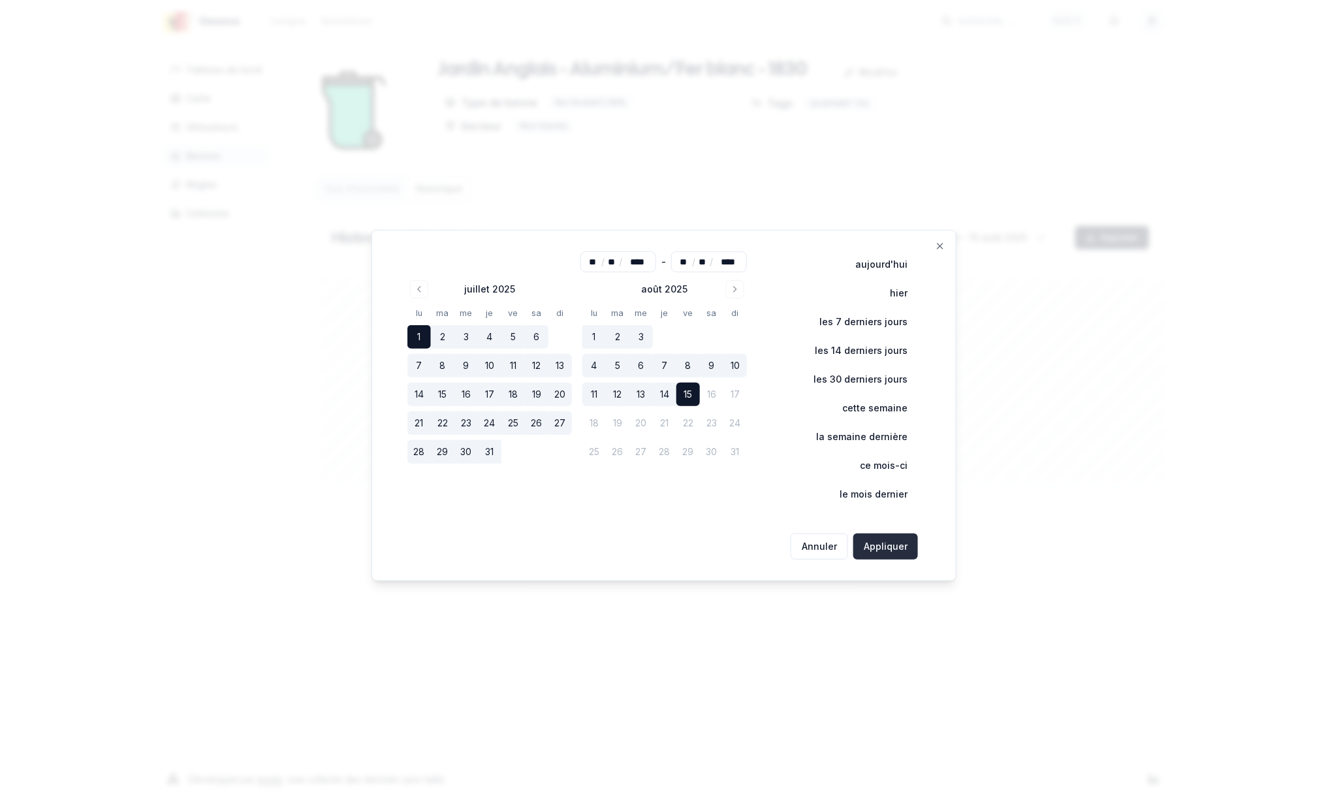
click at [888, 539] on button "Appliquer" at bounding box center [885, 547] width 65 height 26
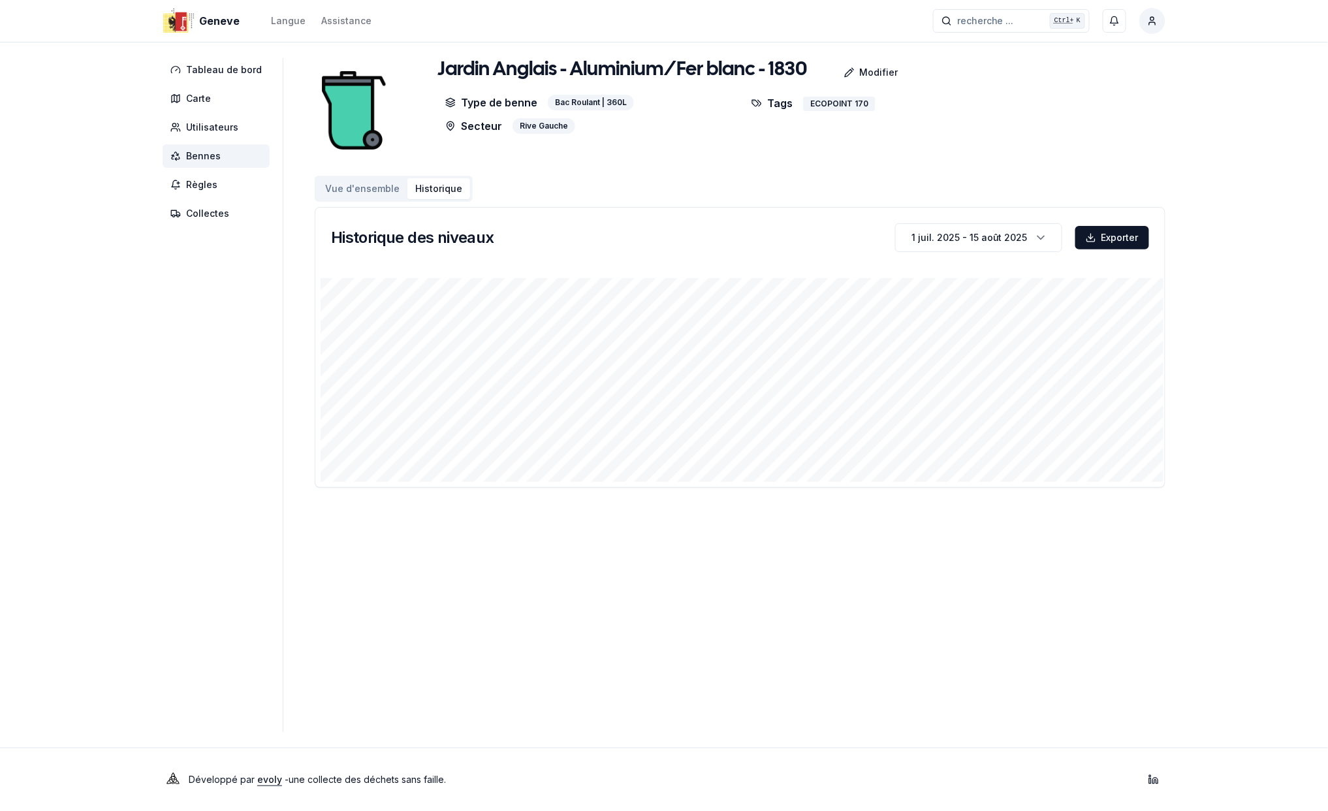
click at [212, 155] on span "Bennes" at bounding box center [203, 156] width 35 height 13
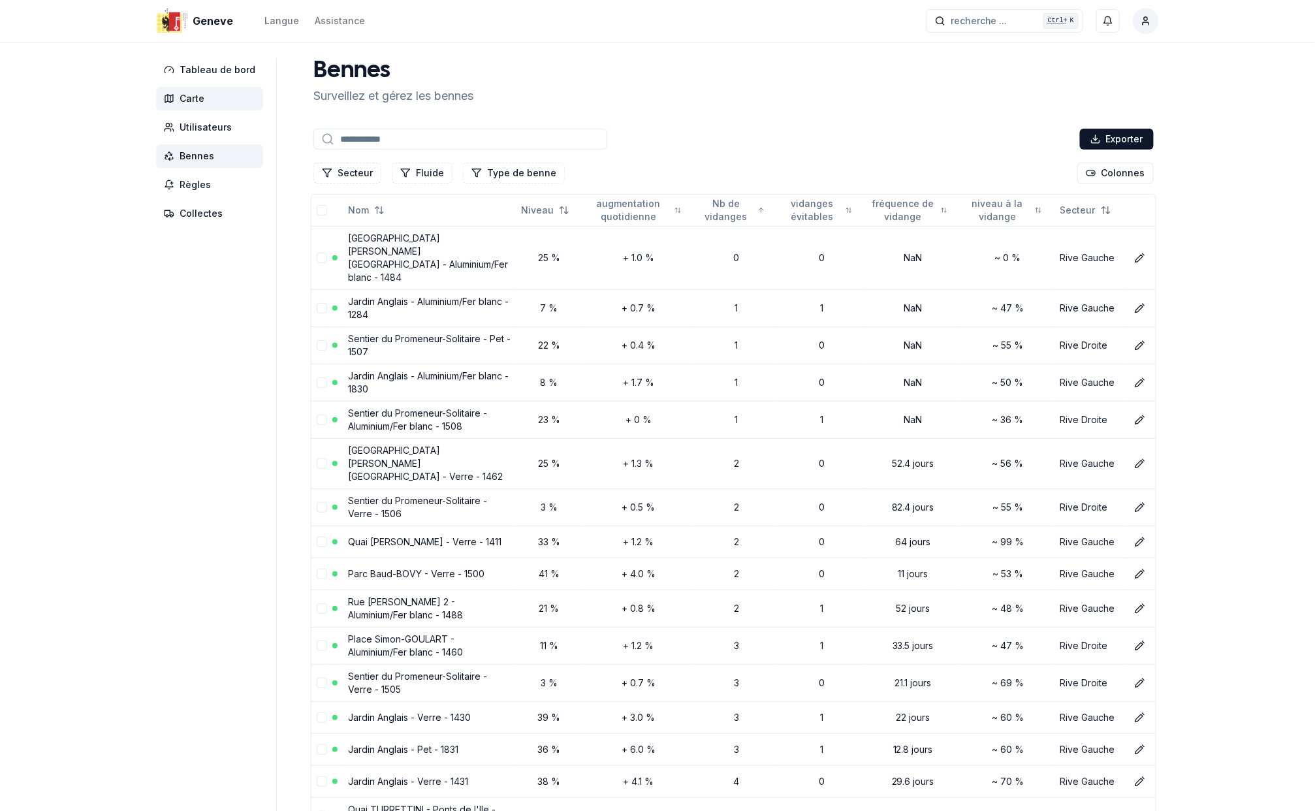
click at [197, 93] on span "Carte" at bounding box center [192, 98] width 25 height 13
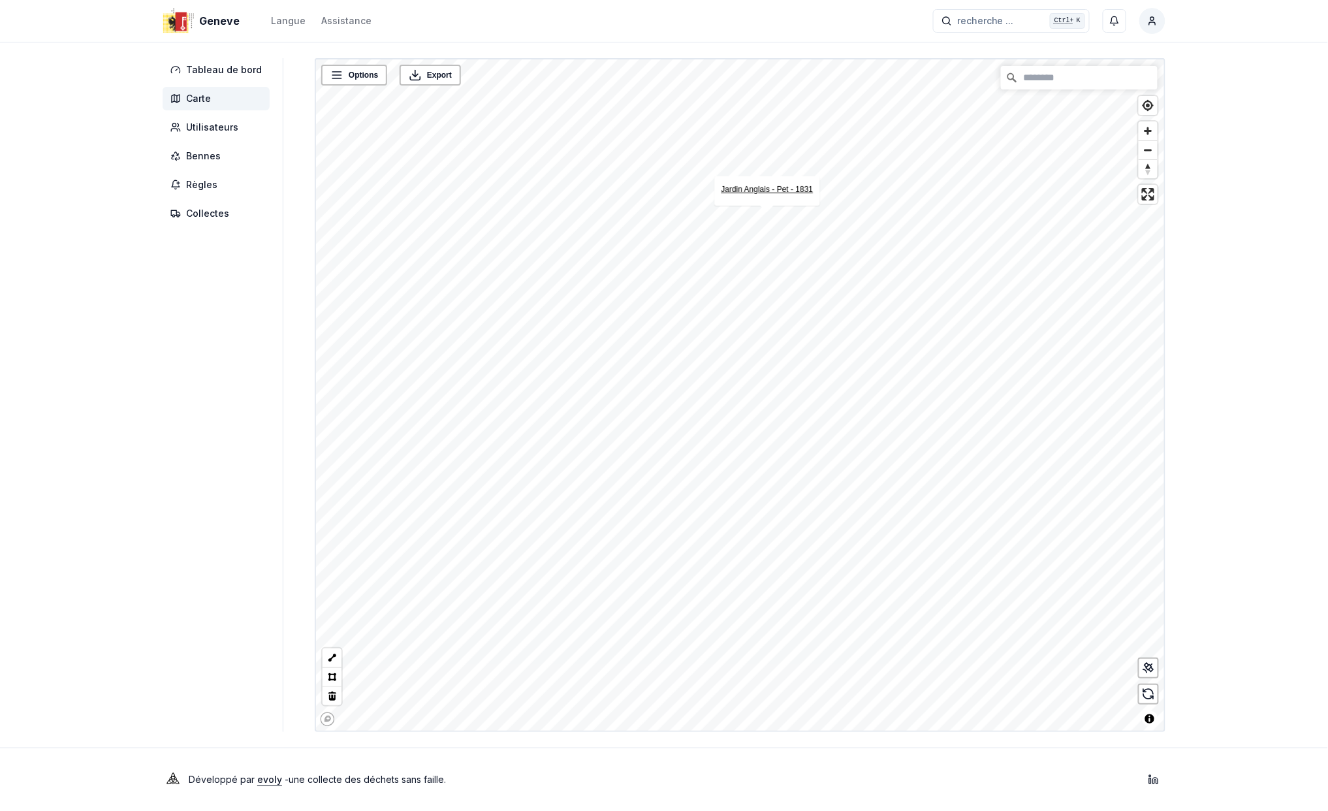
click at [779, 189] on link "Jardin Anglais - Pet - 1831" at bounding box center [768, 189] width 92 height 9
click at [781, 166] on link "Jardin Anglais - Aluminium/Fer blanc - 1830" at bounding box center [779, 165] width 151 height 9
click at [789, 162] on link "Jardin Anglais - Aluminium/Fer blanc - 1830" at bounding box center [779, 165] width 151 height 9
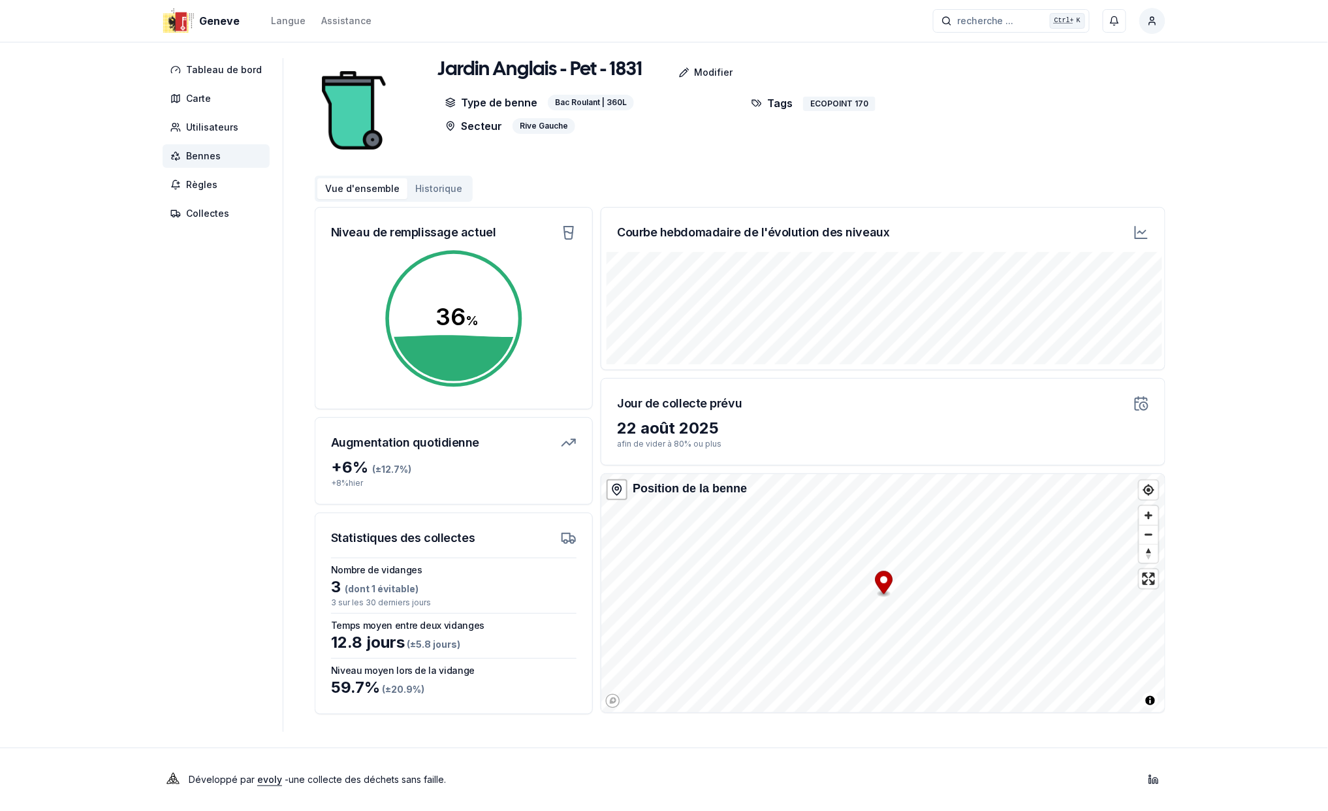
click at [426, 186] on button "Historique" at bounding box center [438, 188] width 63 height 21
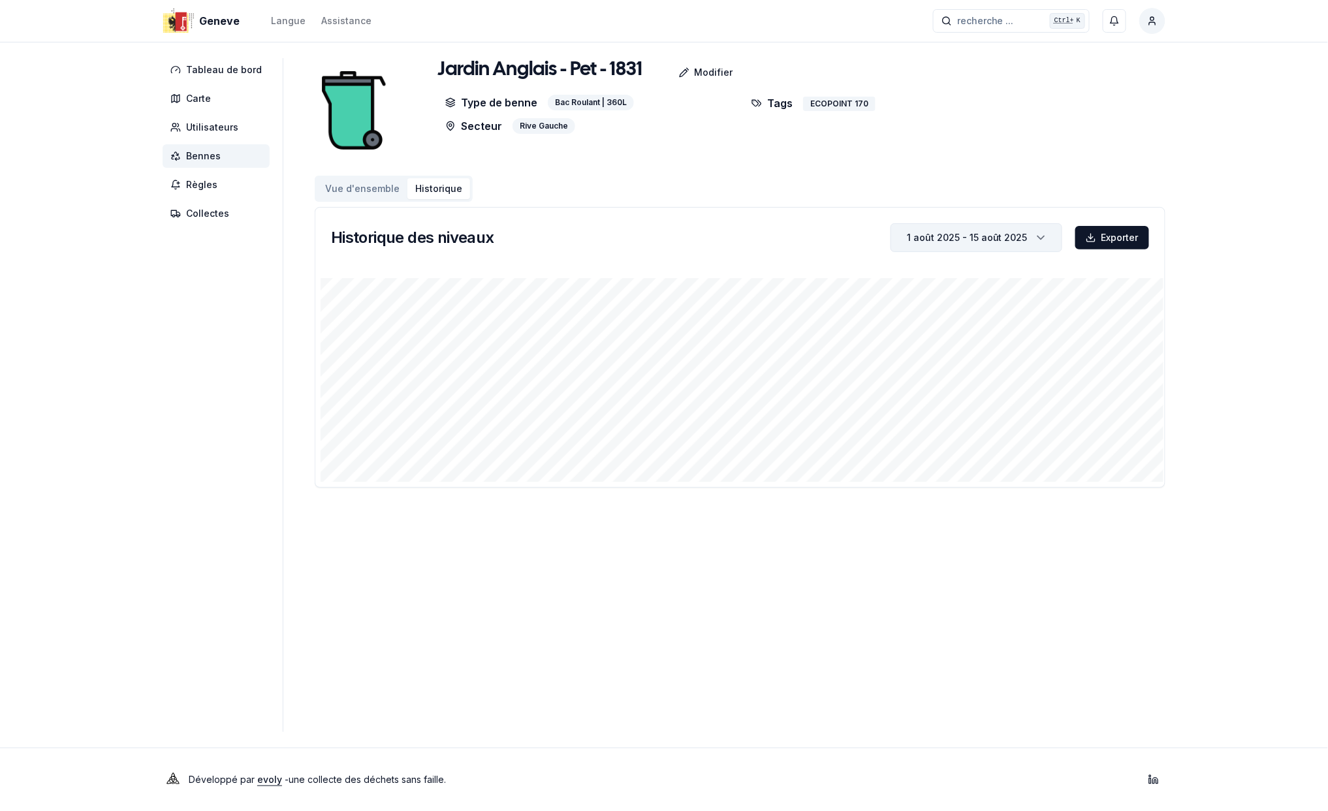
click at [1000, 242] on div "1 août 2025 - 15 août 2025" at bounding box center [967, 237] width 121 height 13
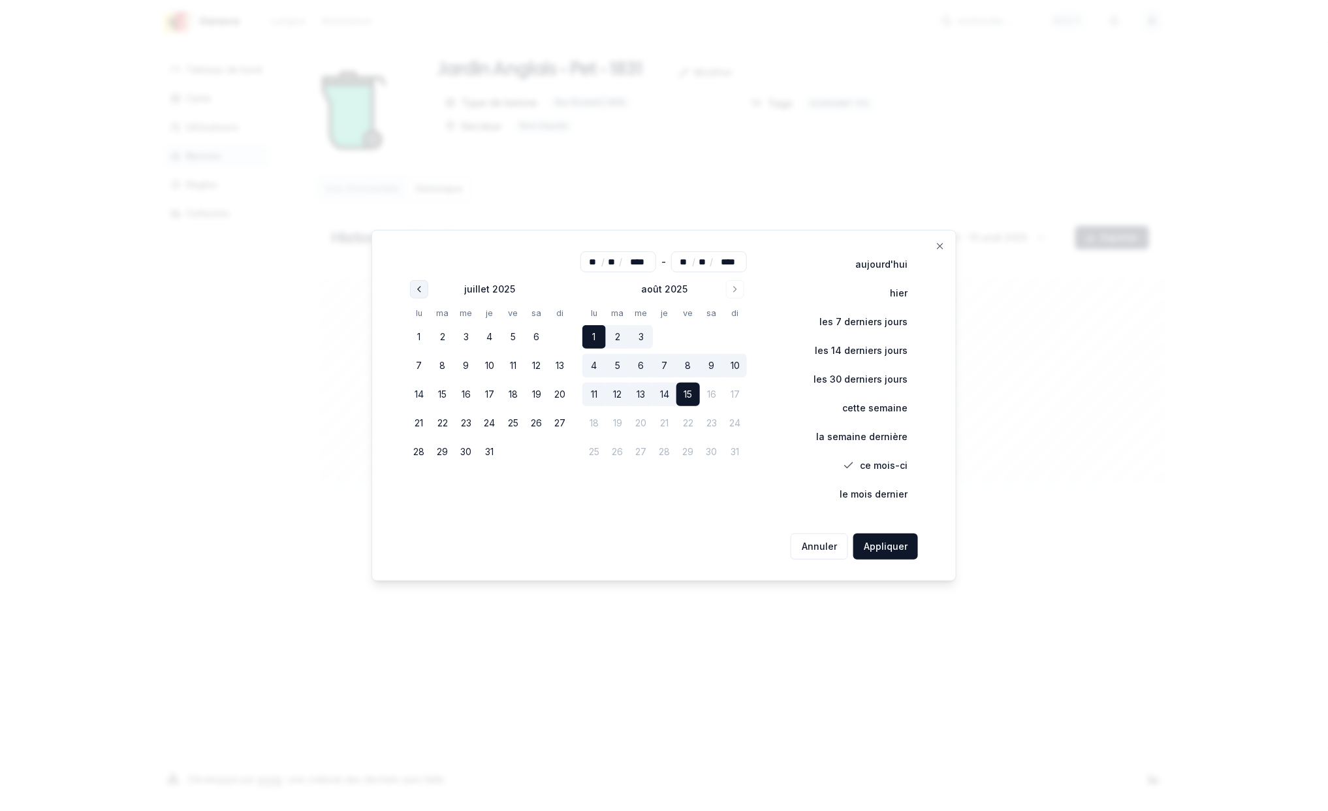
click at [418, 289] on icon "Go to previous month" at bounding box center [419, 289] width 10 height 10
click at [421, 290] on icon "Go to previous month" at bounding box center [419, 289] width 10 height 10
click at [423, 334] on button "1" at bounding box center [419, 337] width 24 height 24
type input "**"
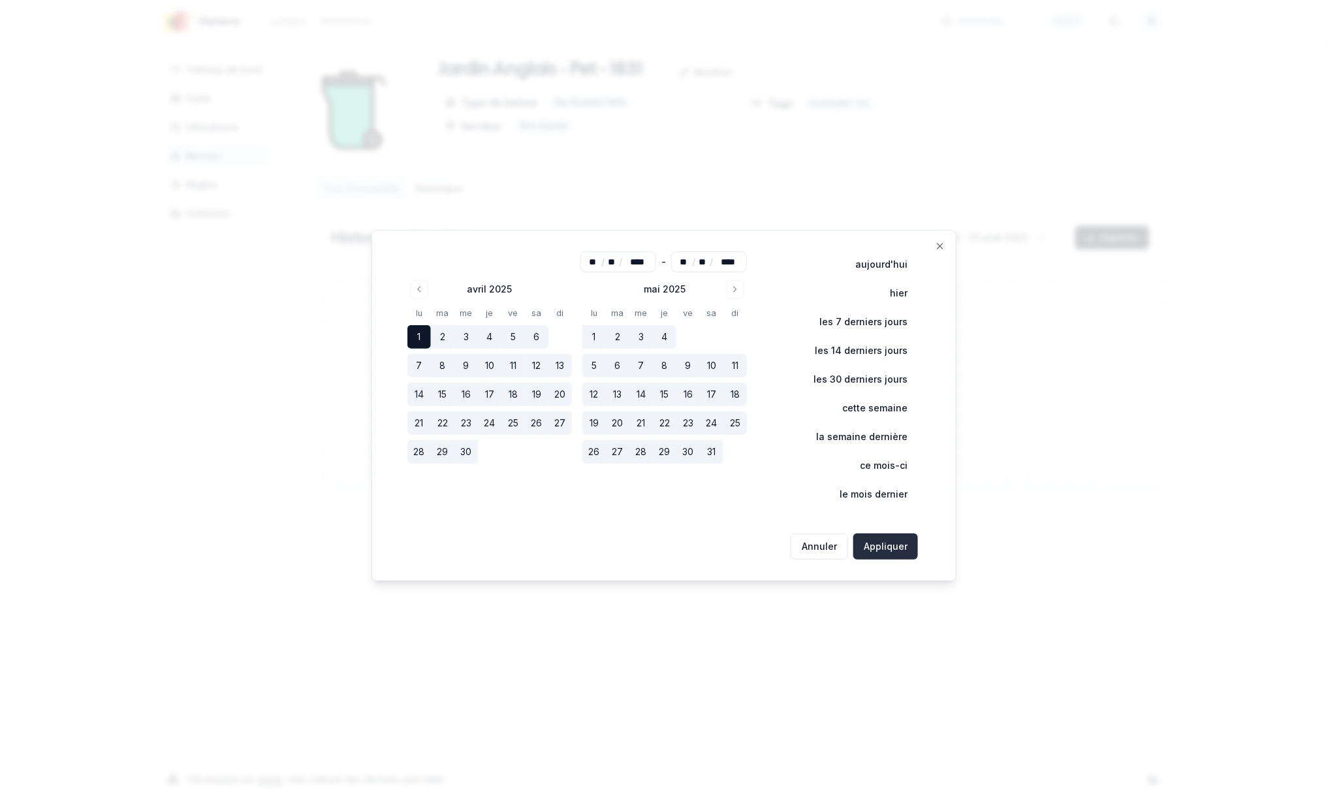
click at [889, 547] on button "Appliquer" at bounding box center [885, 547] width 65 height 26
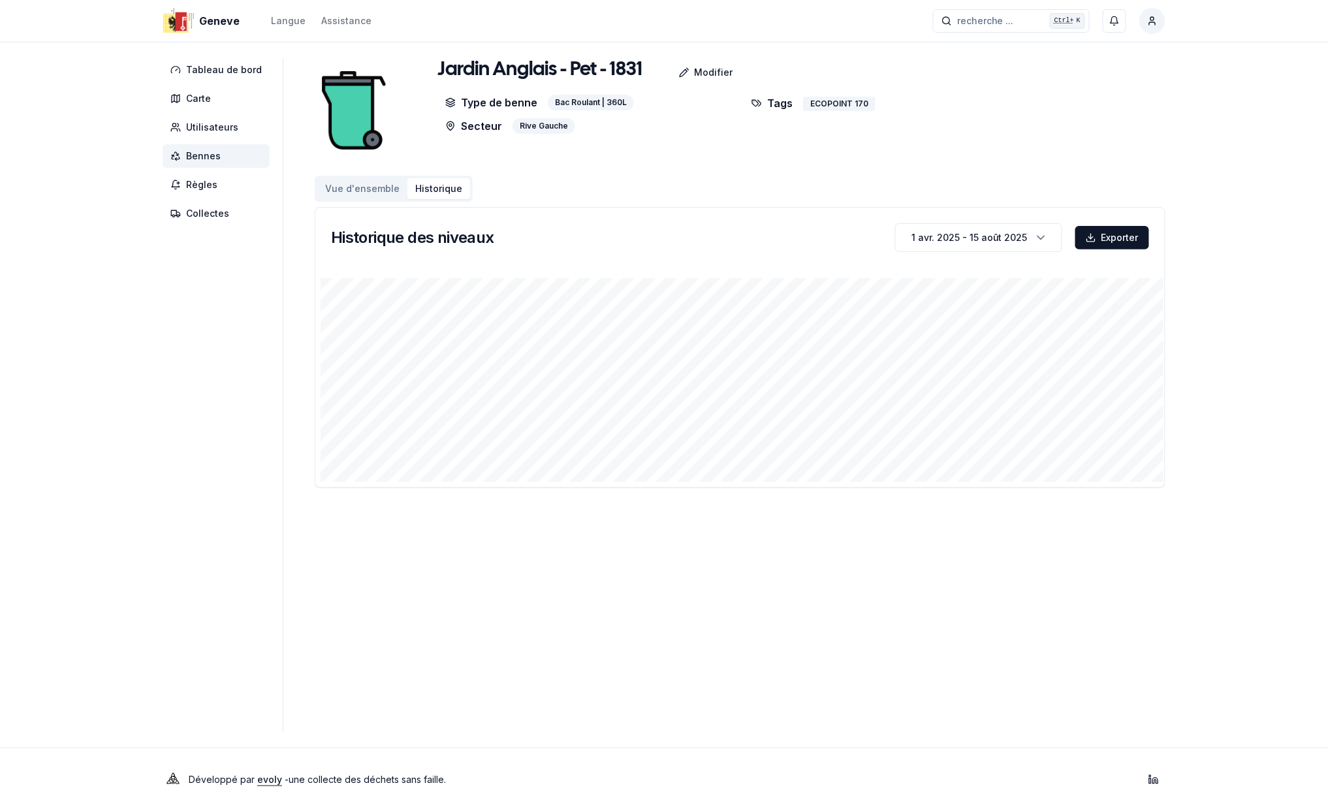
click at [361, 183] on button "Vue d'ensemble" at bounding box center [362, 188] width 90 height 21
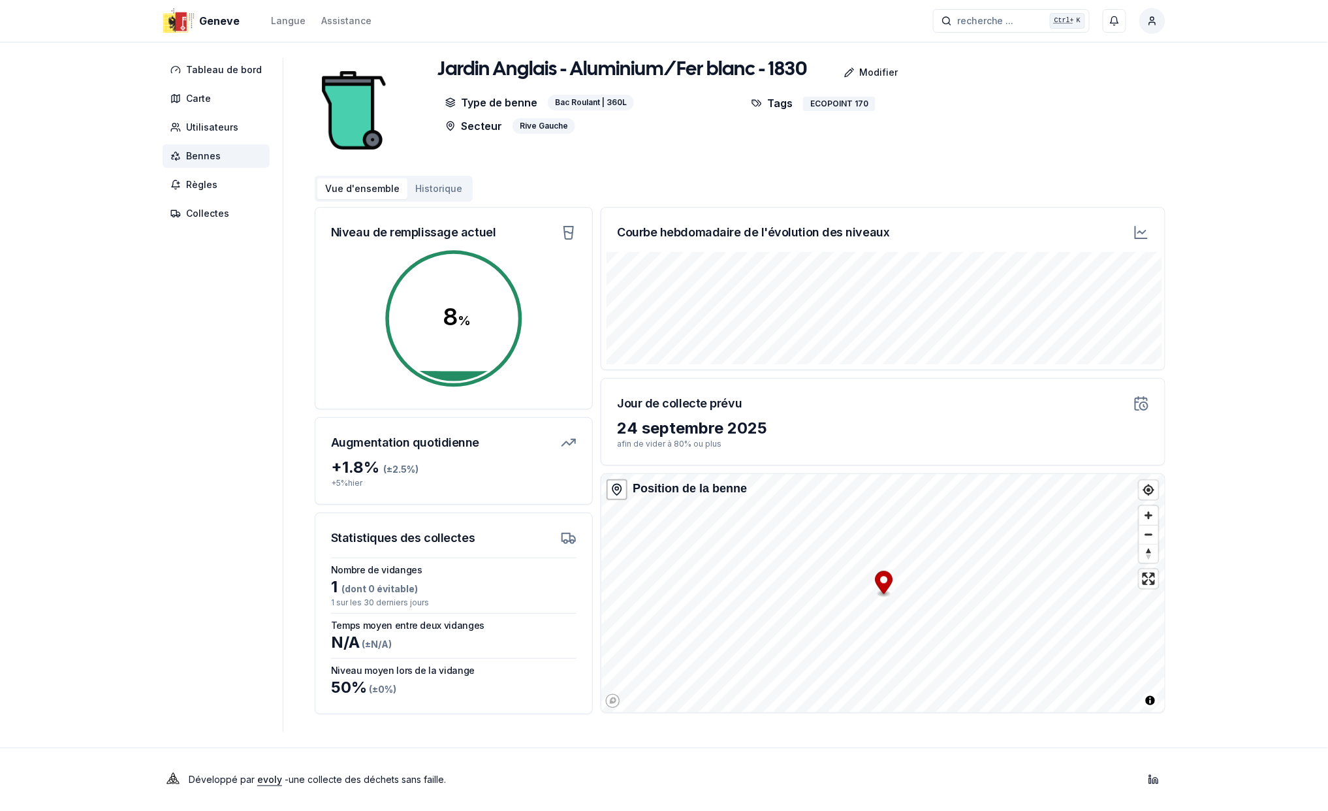
click at [432, 188] on button "Historique" at bounding box center [438, 188] width 63 height 21
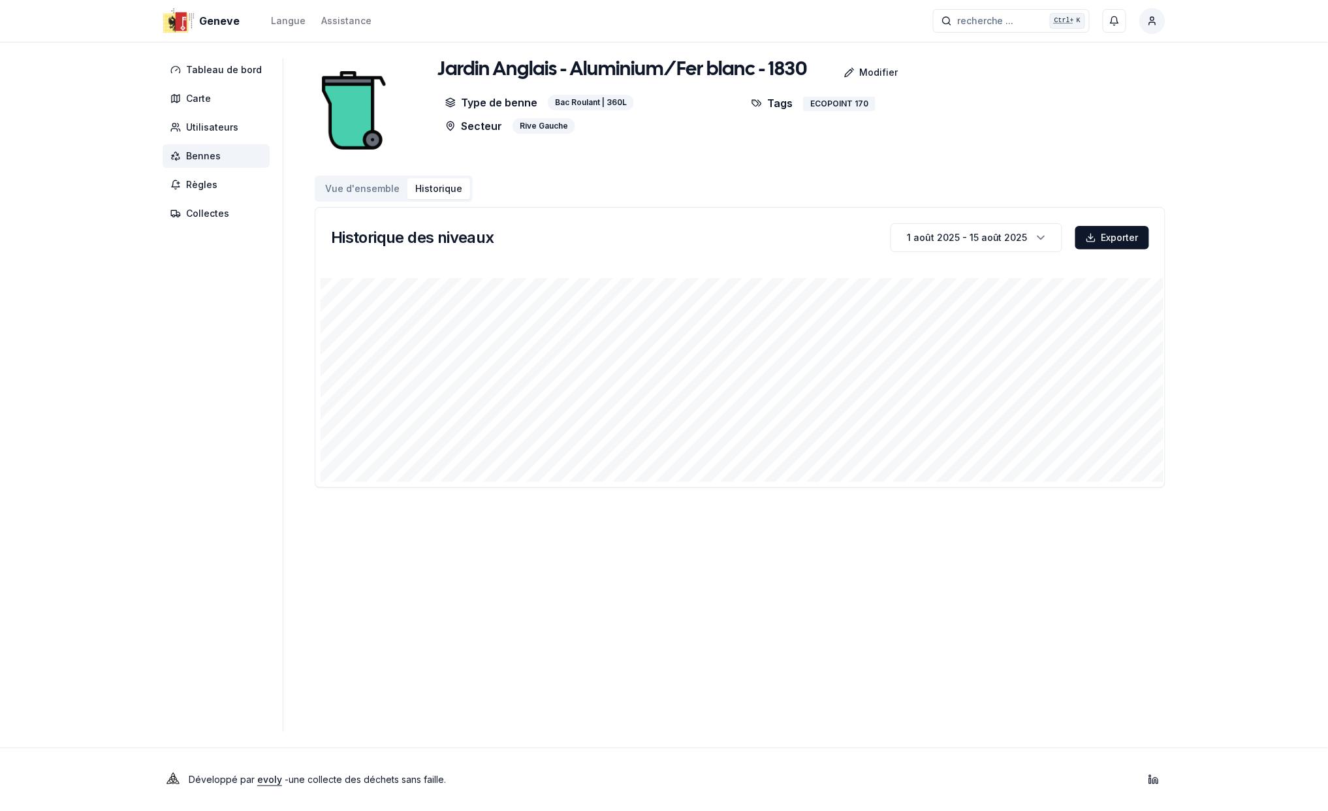
click at [347, 189] on button "Vue d'ensemble" at bounding box center [362, 188] width 90 height 21
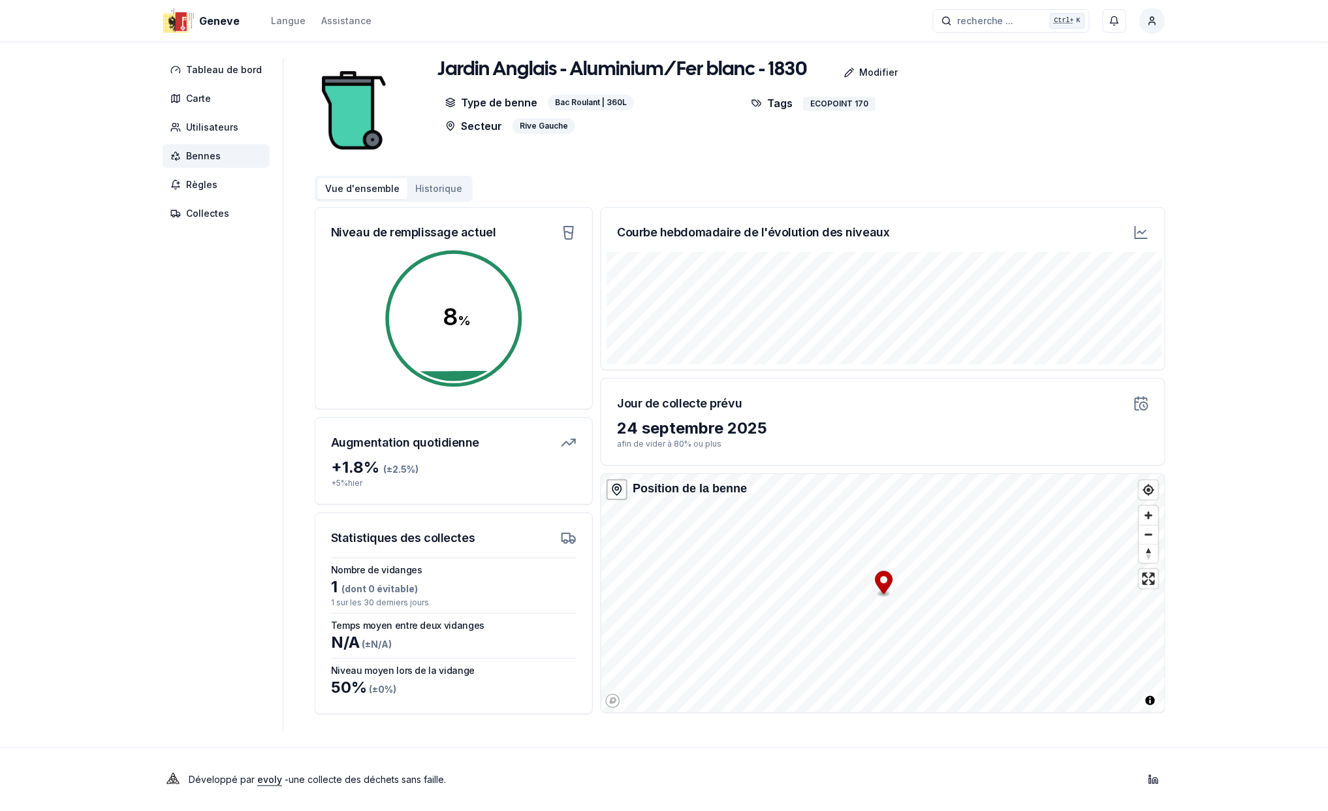
click at [414, 188] on button "Historique" at bounding box center [438, 188] width 63 height 21
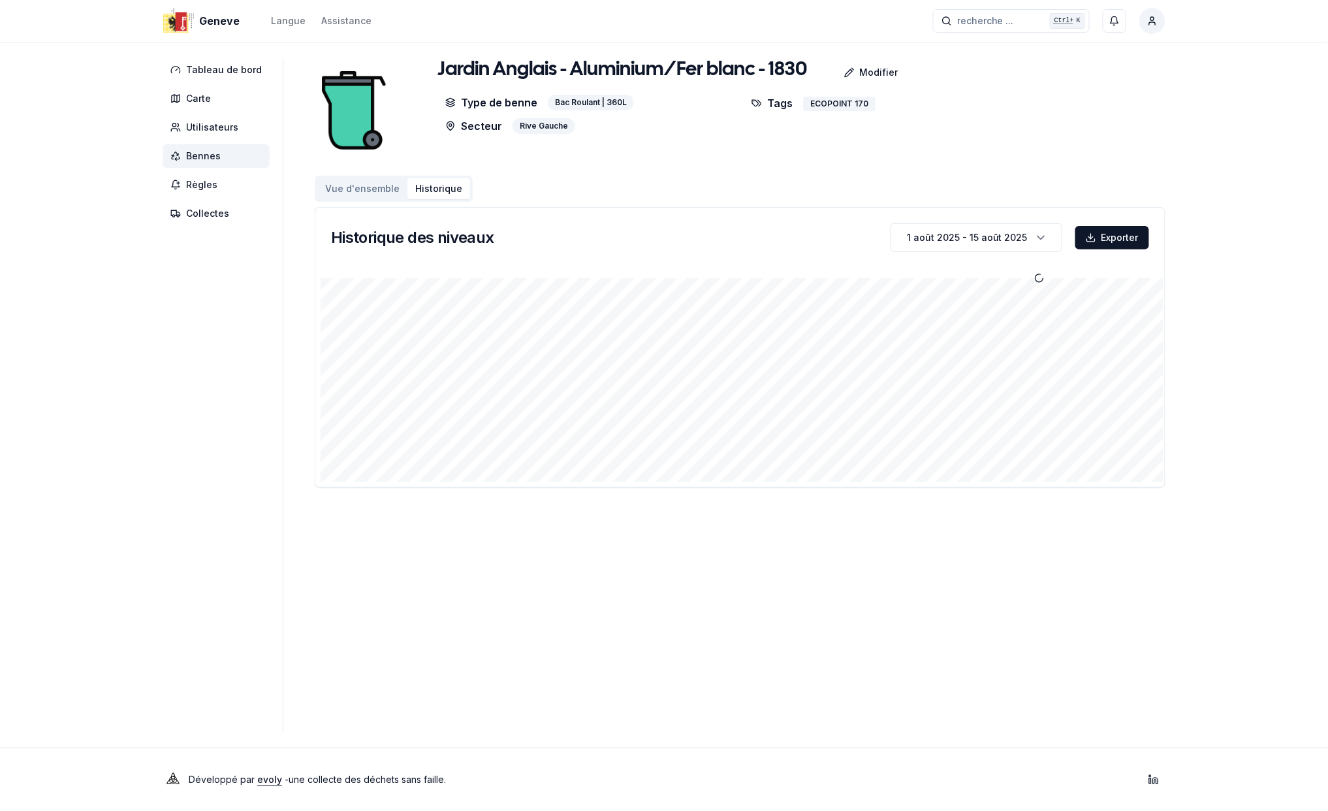
click at [351, 187] on button "Vue d'ensemble" at bounding box center [362, 188] width 90 height 21
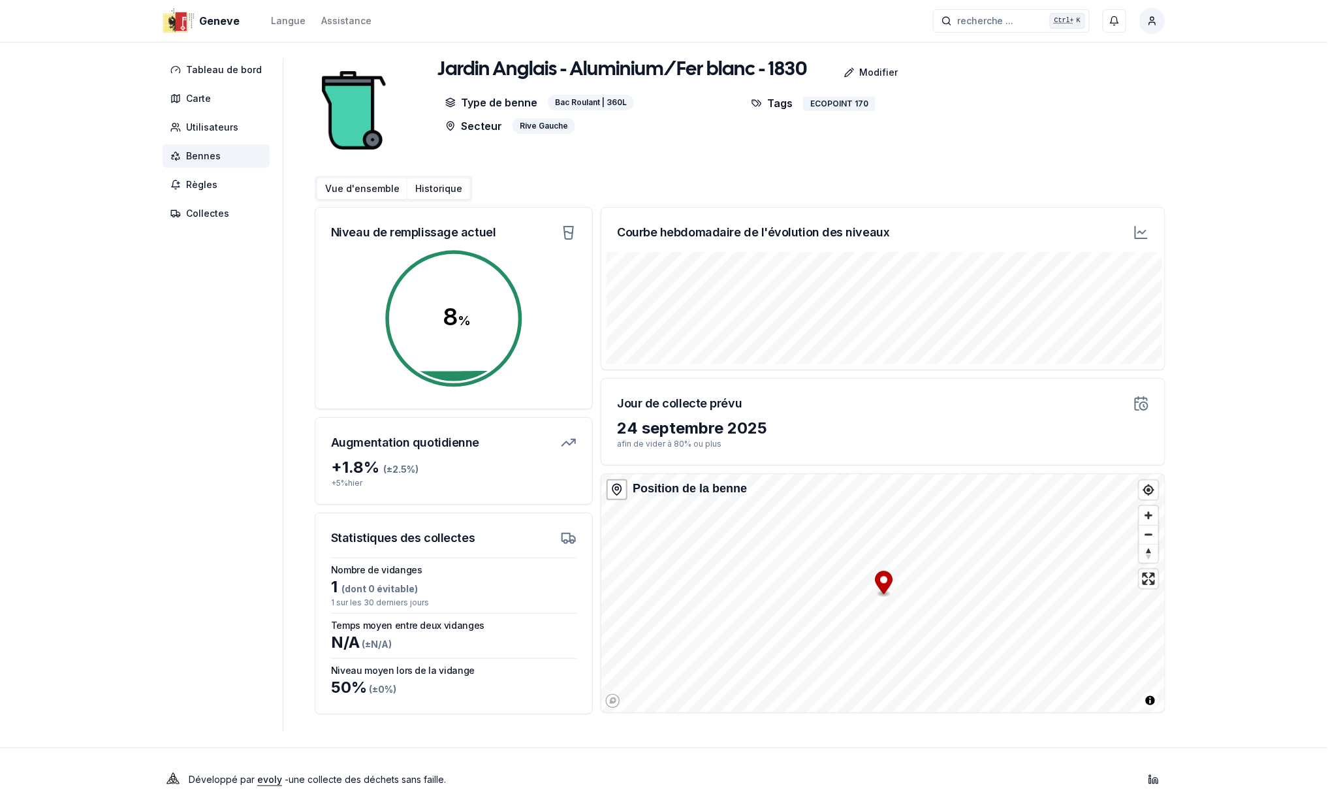
click at [439, 184] on button "Historique" at bounding box center [438, 188] width 63 height 21
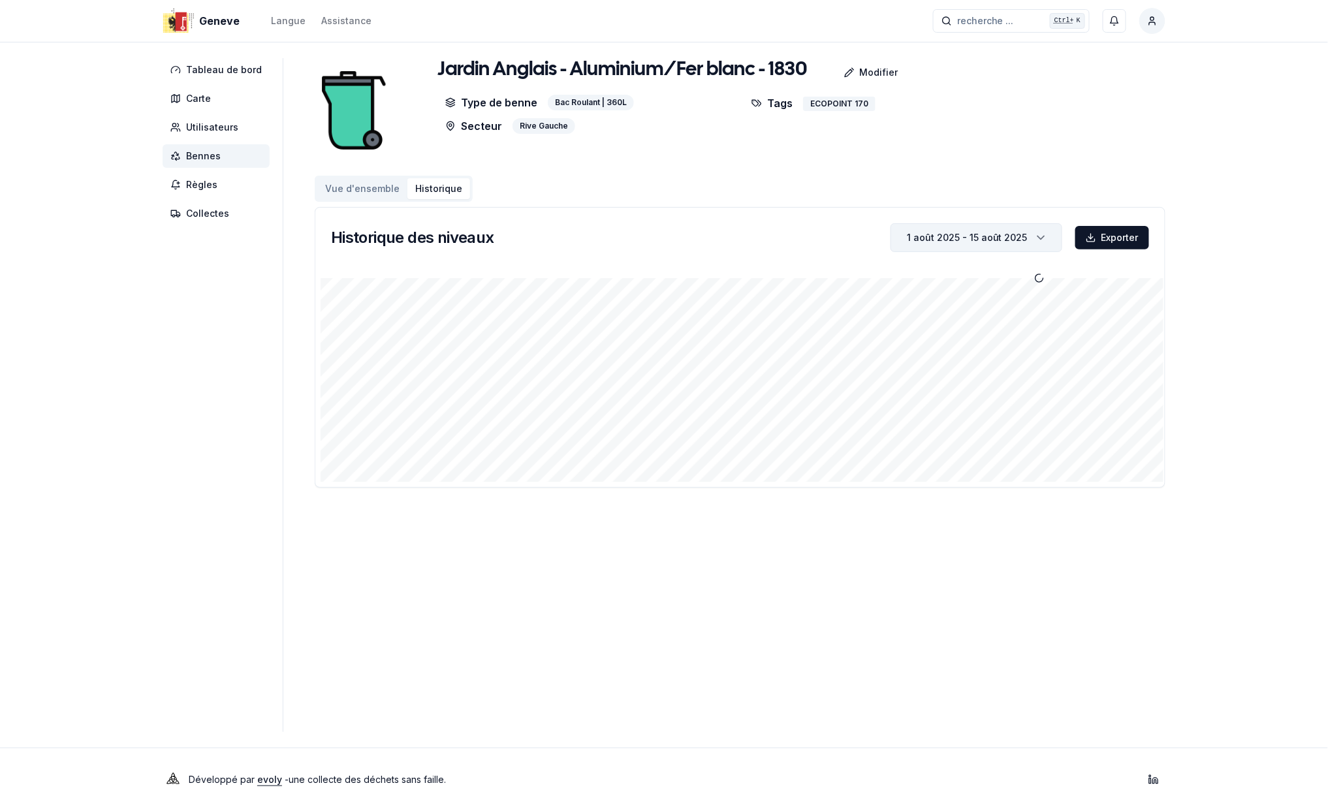
click at [1045, 236] on icon "button" at bounding box center [1041, 238] width 13 height 20
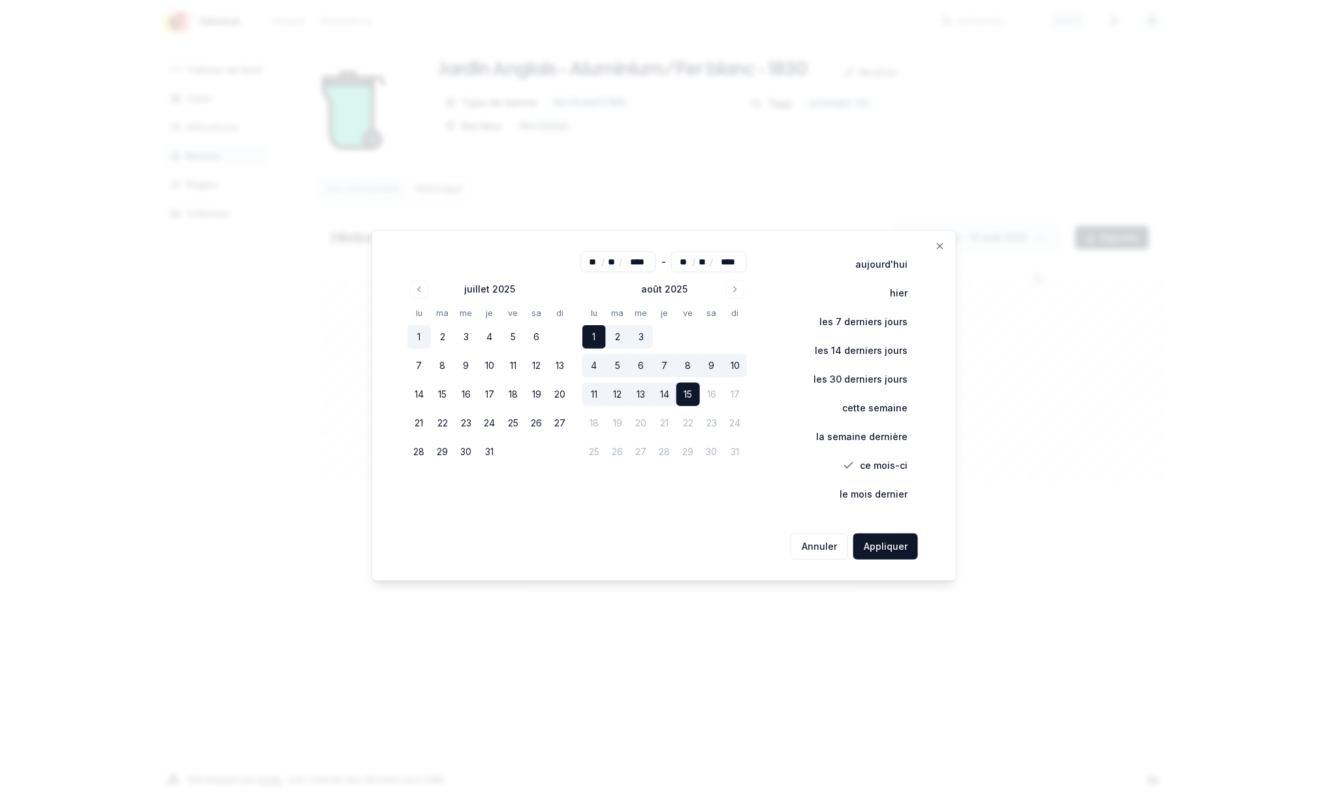
click at [419, 335] on button "1" at bounding box center [419, 337] width 24 height 24
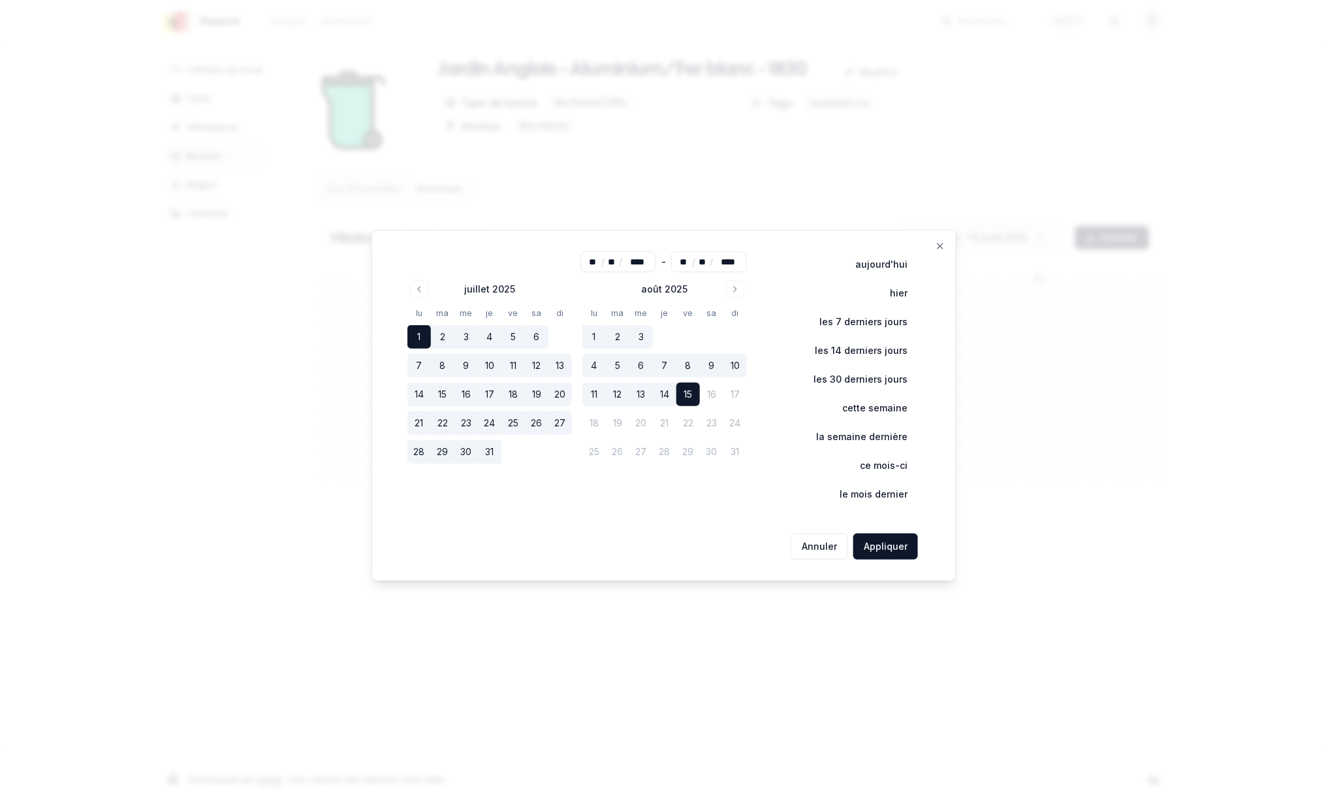
type input "**"
click at [876, 550] on button "Appliquer" at bounding box center [885, 547] width 65 height 26
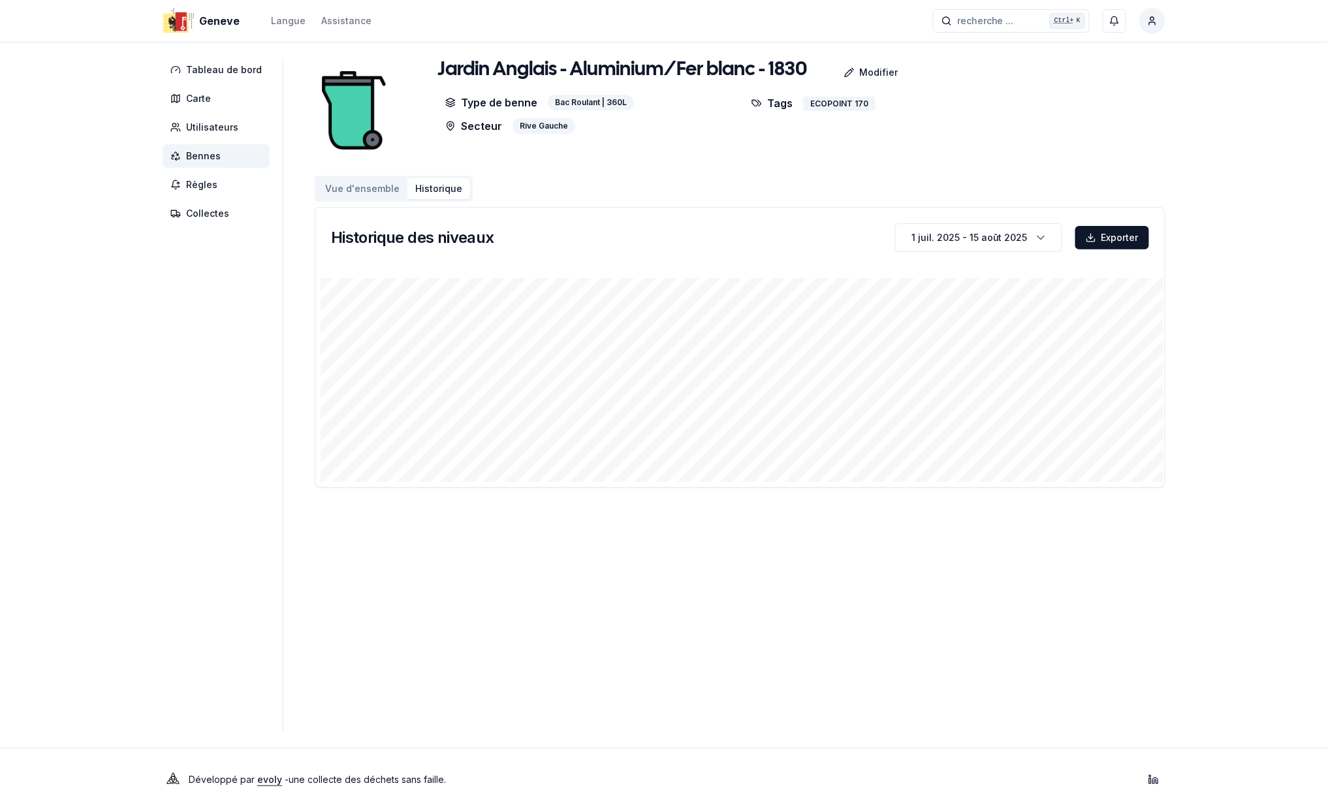
click at [371, 188] on button "Vue d'ensemble" at bounding box center [362, 188] width 90 height 21
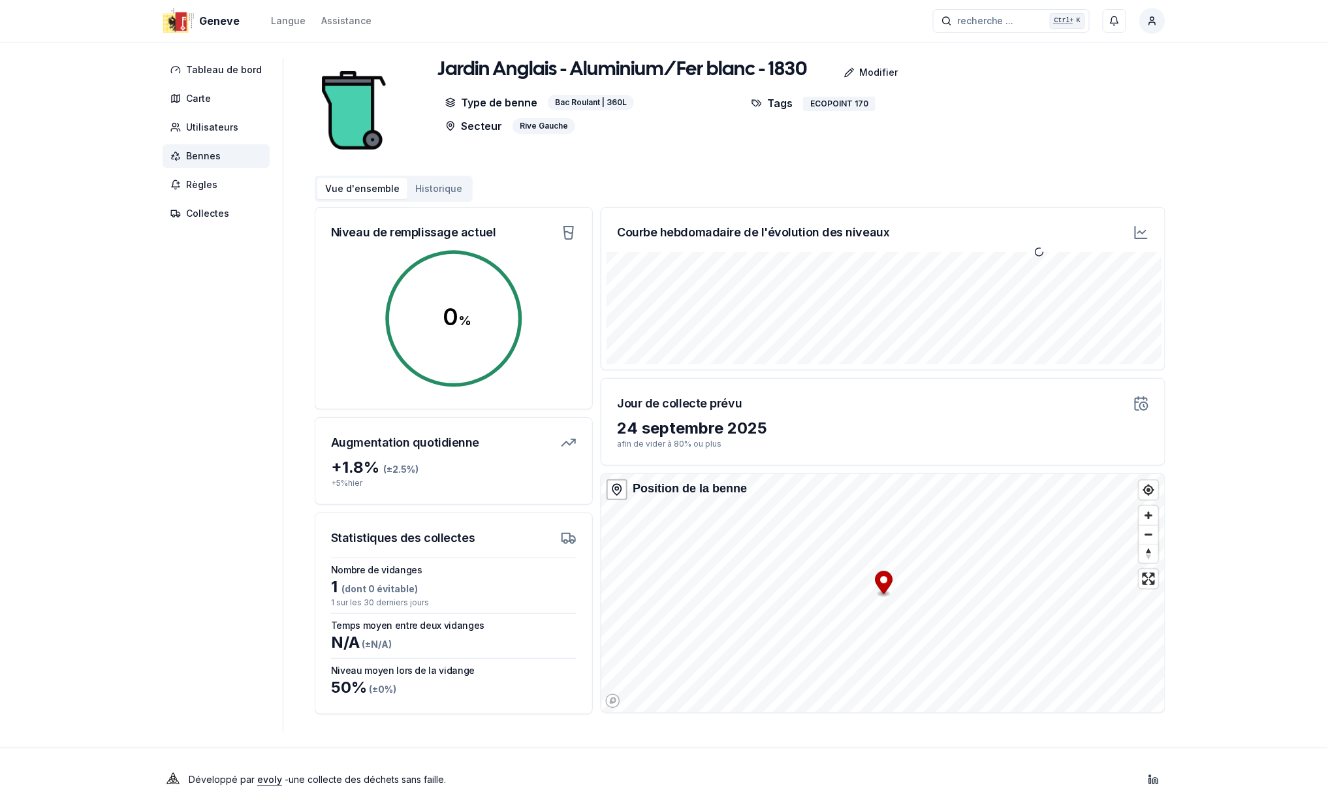
click at [368, 185] on button "Vue d'ensemble" at bounding box center [362, 188] width 90 height 21
click at [602, 310] on div at bounding box center [883, 308] width 564 height 123
click at [435, 186] on button "Historique" at bounding box center [438, 188] width 63 height 21
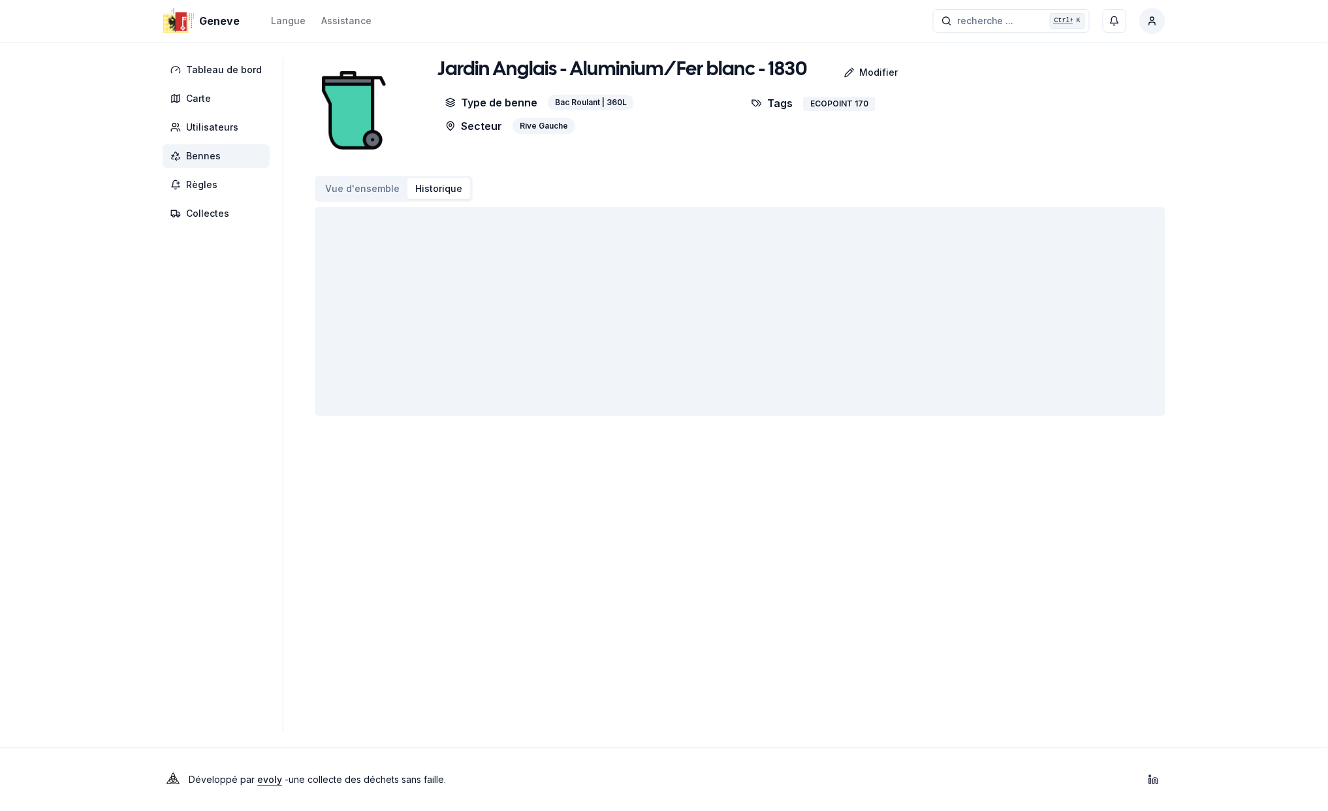
click at [928, 589] on main "Jardin Anglais - Aluminium/Fer blanc - 1830 Modifier Type de benne Bac Roulant …" at bounding box center [740, 395] width 851 height 674
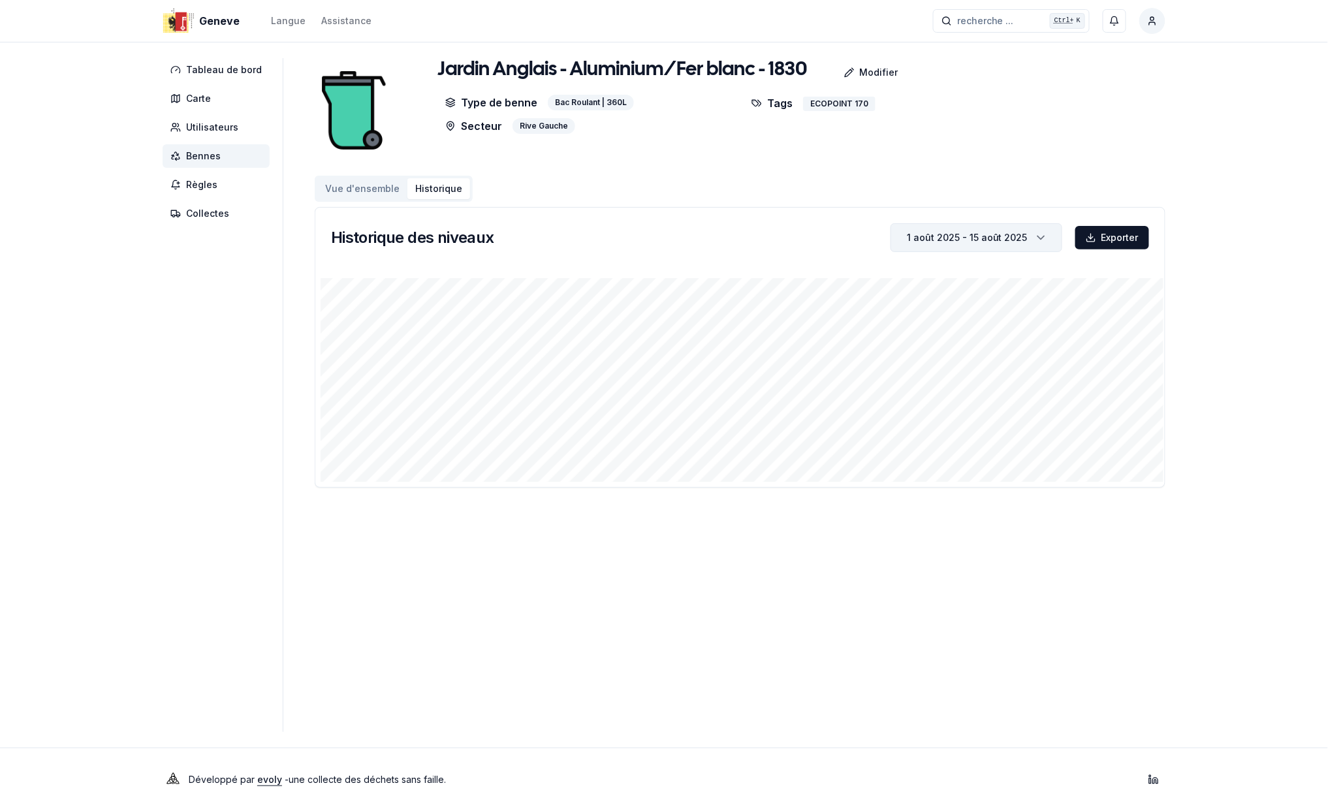
click at [1040, 236] on icon "button" at bounding box center [1041, 238] width 13 height 20
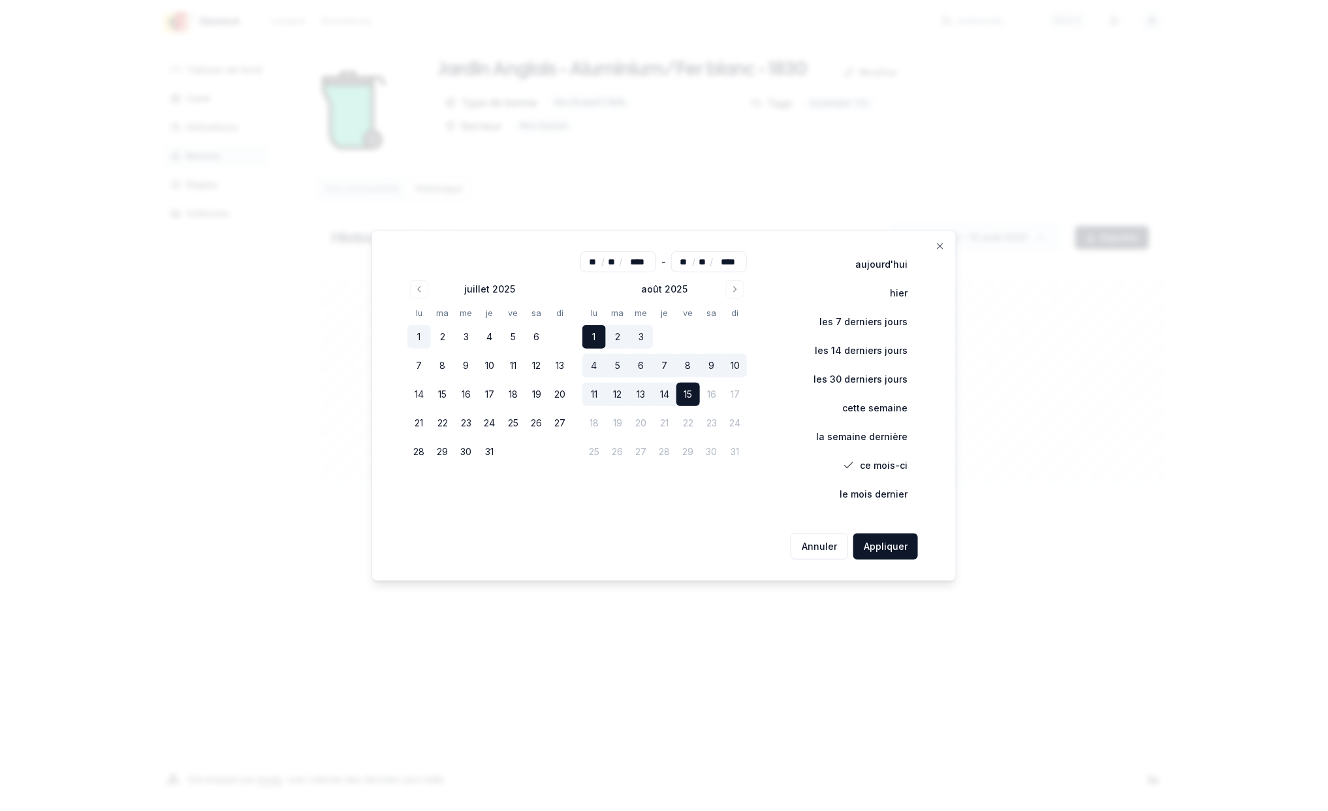
click at [422, 332] on button "1" at bounding box center [419, 337] width 24 height 24
type input "**"
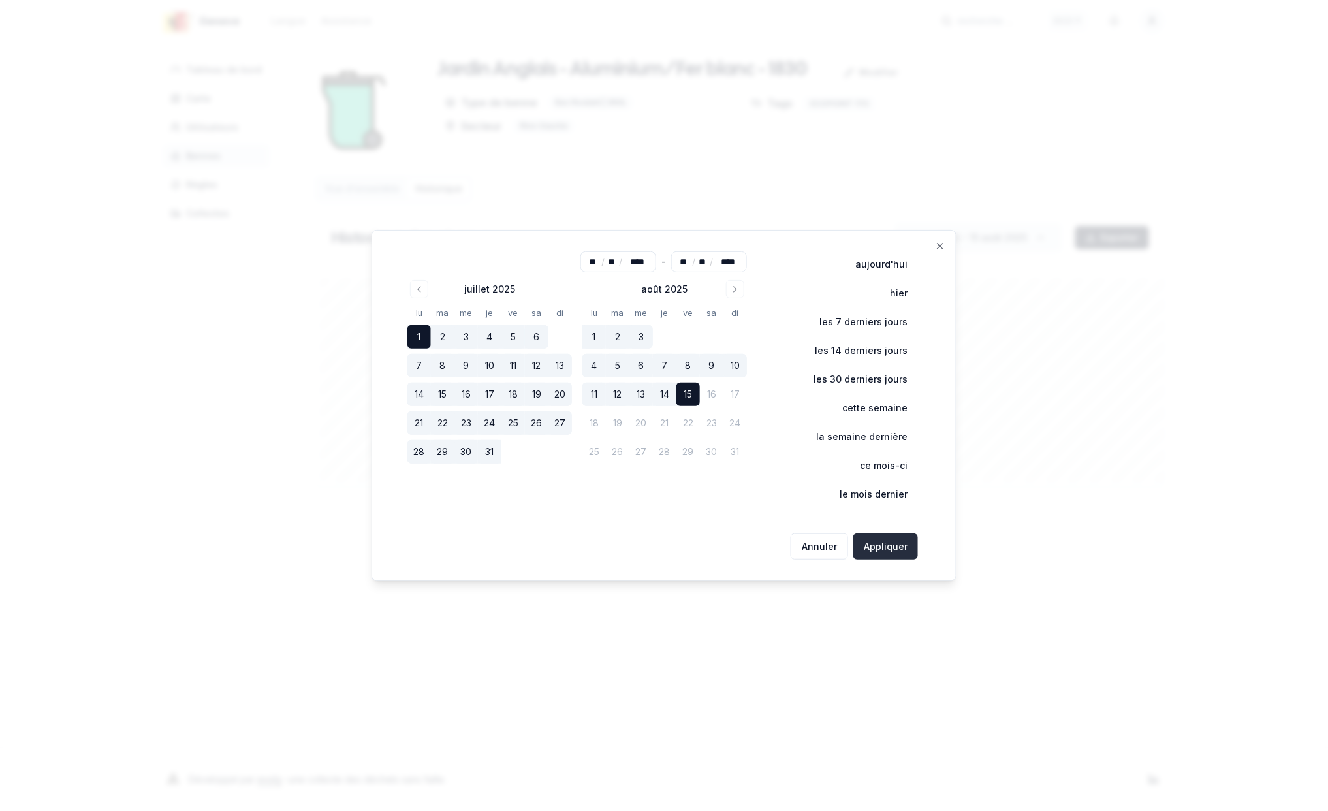
click at [875, 539] on button "Appliquer" at bounding box center [885, 547] width 65 height 26
